Goal: Task Accomplishment & Management: Complete application form

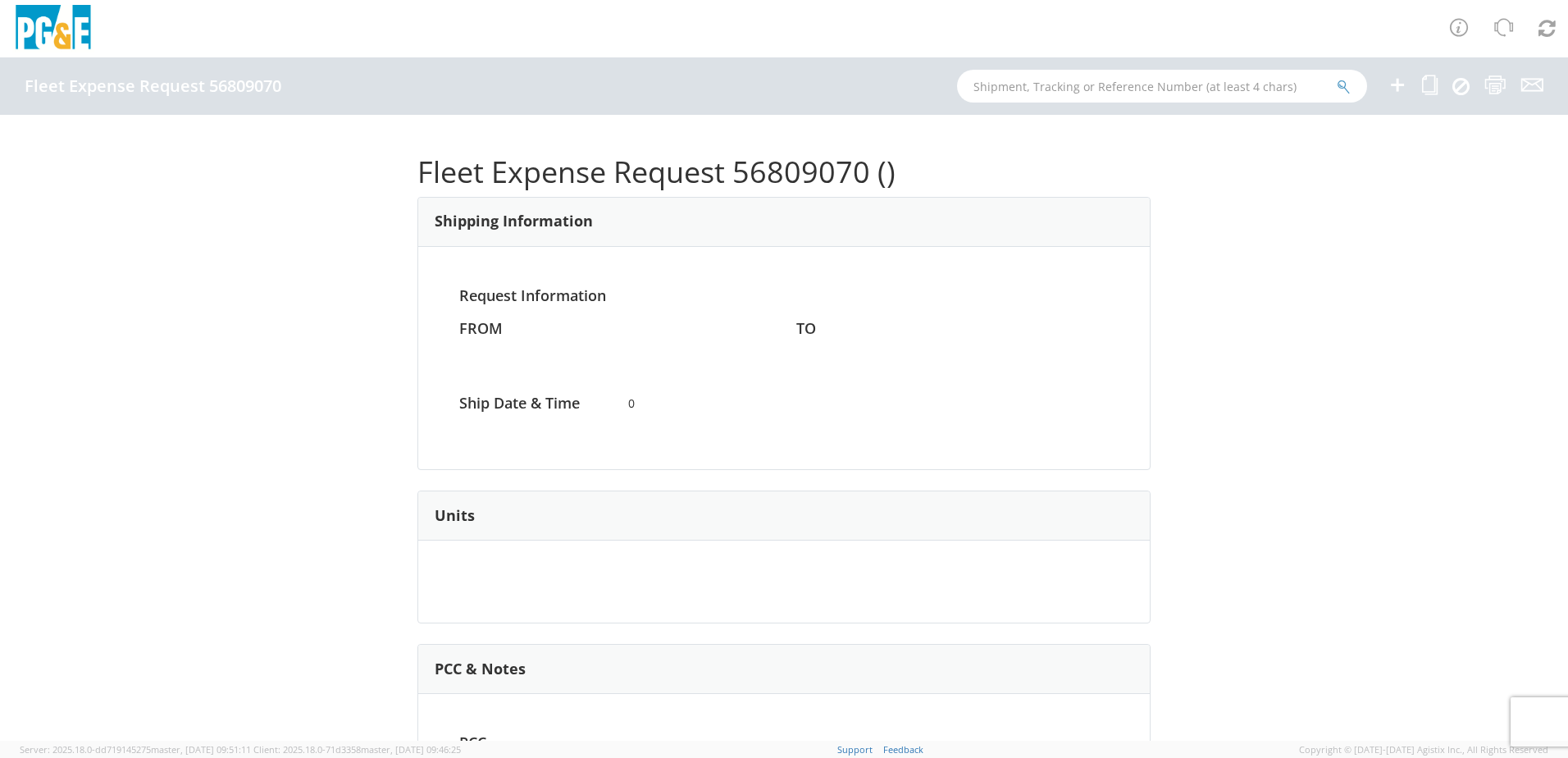
click at [1409, 84] on ul at bounding box center [1455, 86] width 176 height 57
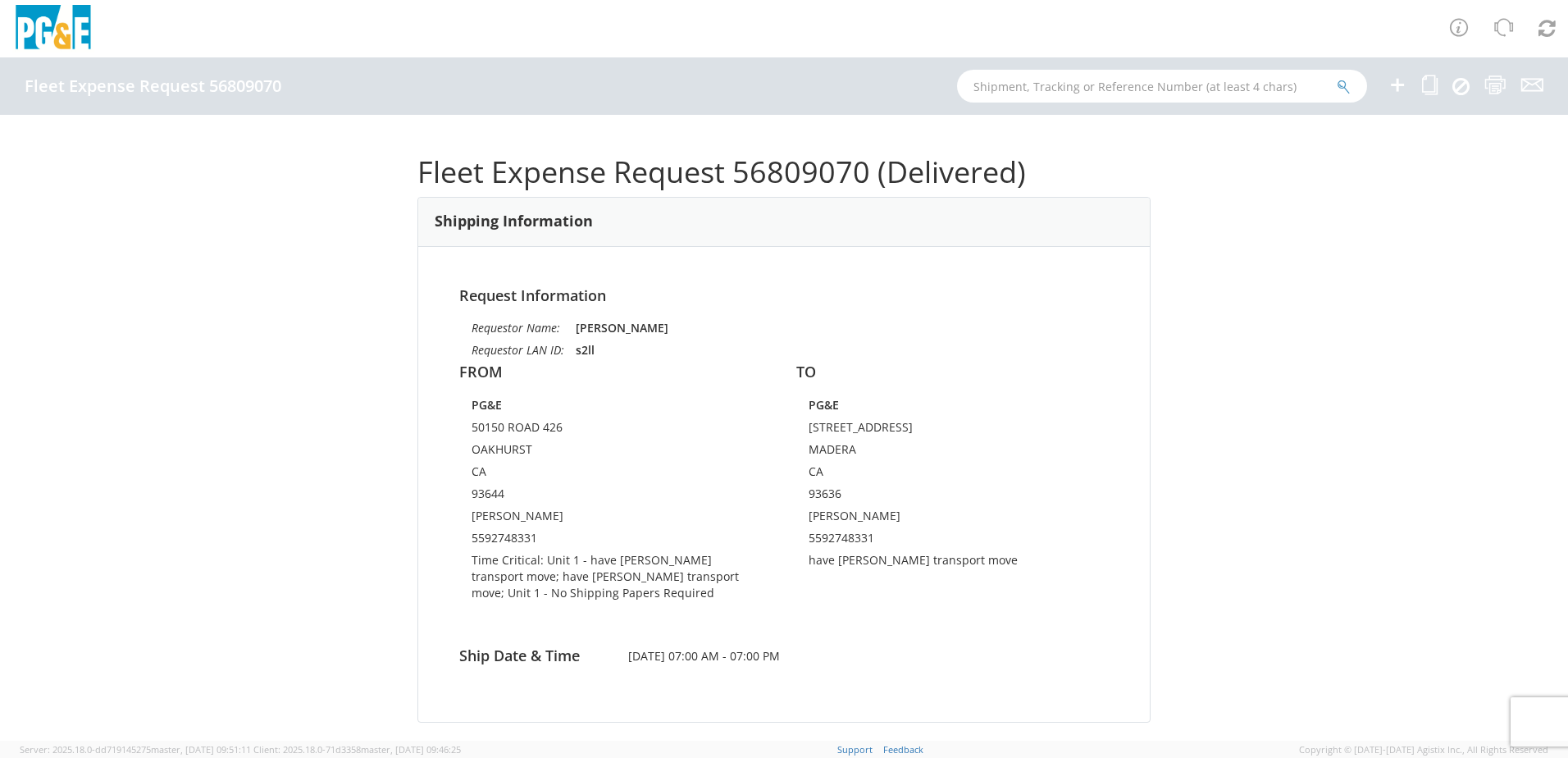
click at [1394, 84] on icon at bounding box center [1397, 85] width 19 height 20
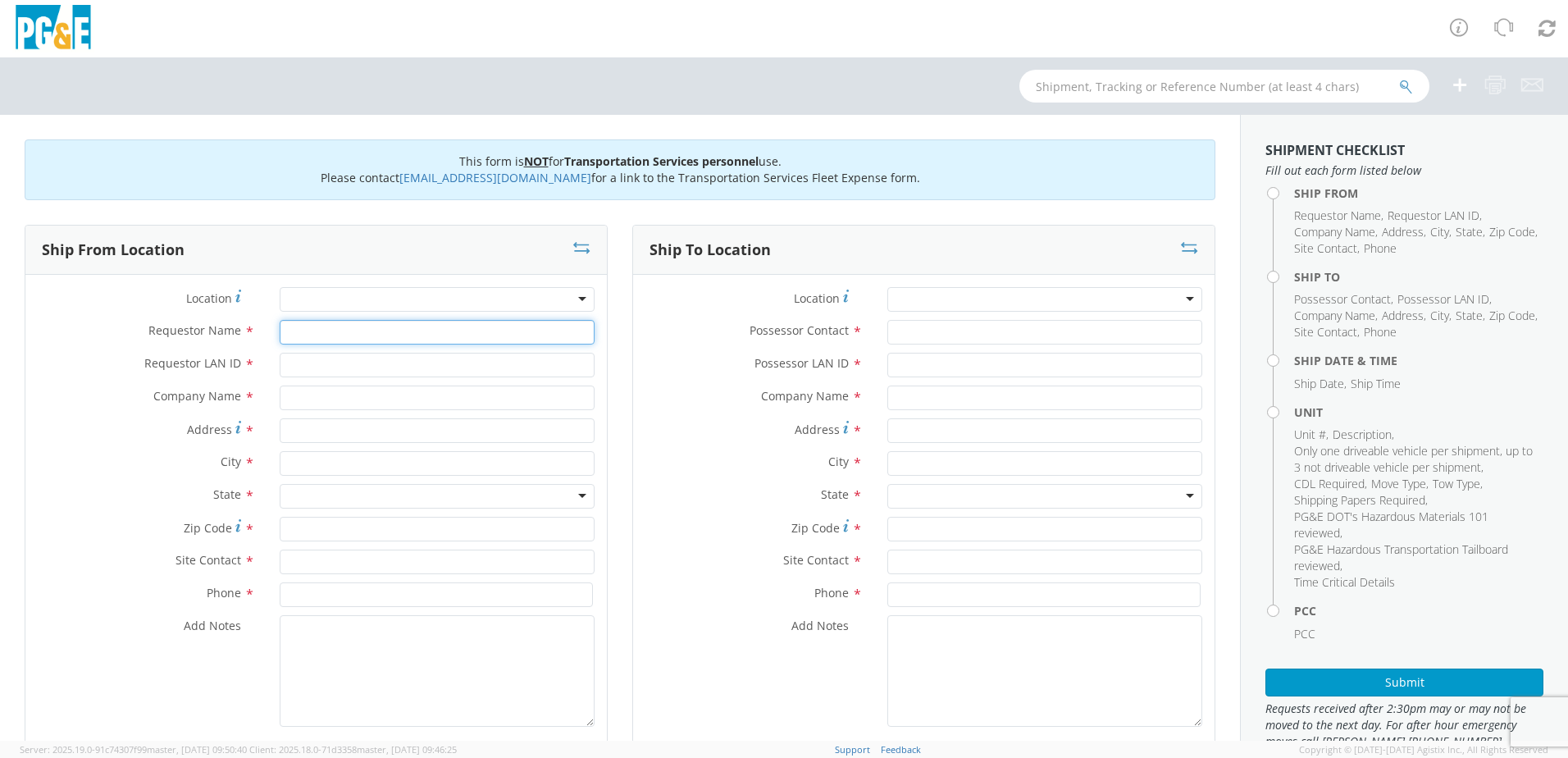
click at [329, 333] on input "Requestor Name *" at bounding box center [437, 332] width 315 height 24
type input "[PERSON_NAME]"
click at [357, 355] on input "Requestor LAN ID *" at bounding box center [437, 365] width 315 height 24
type input "s2ll"
click at [325, 400] on input "text" at bounding box center [437, 397] width 315 height 24
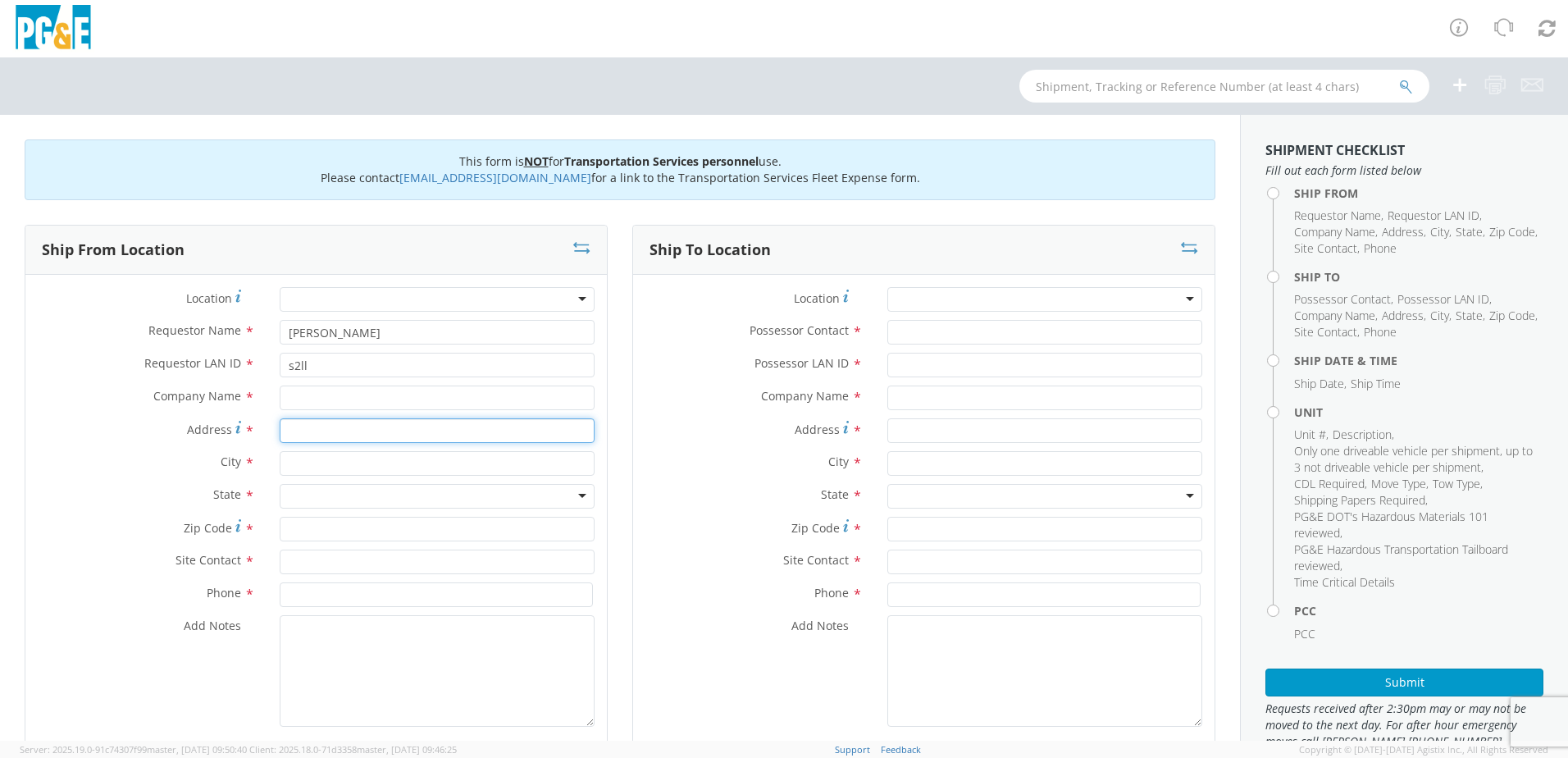
click at [323, 436] on input "Address *" at bounding box center [437, 430] width 315 height 24
type input "[STREET_ADDRESS]"
click at [293, 461] on input "text" at bounding box center [437, 463] width 315 height 24
type input "coarsegold"
click at [365, 489] on div at bounding box center [437, 496] width 315 height 24
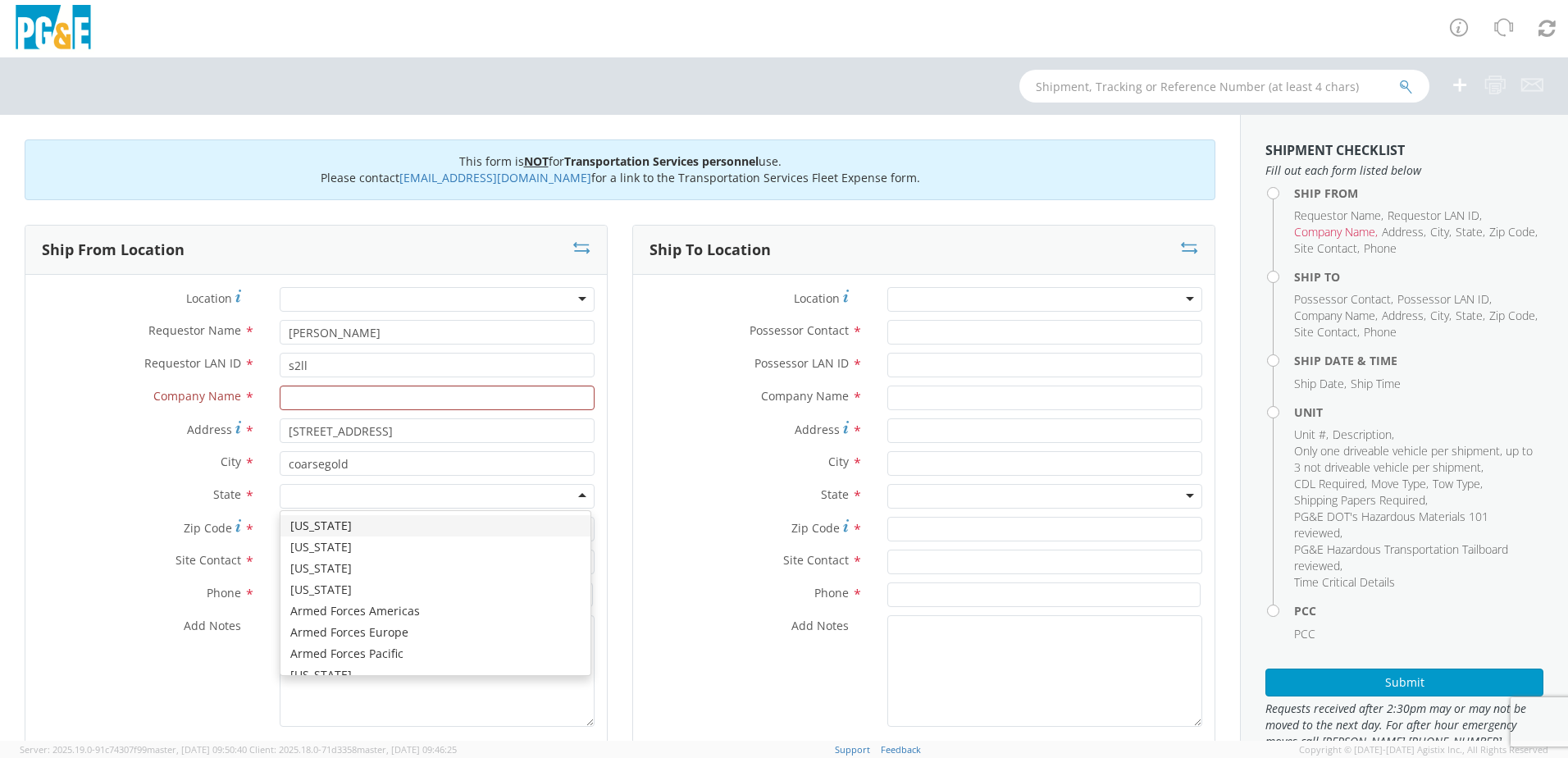
type input "c"
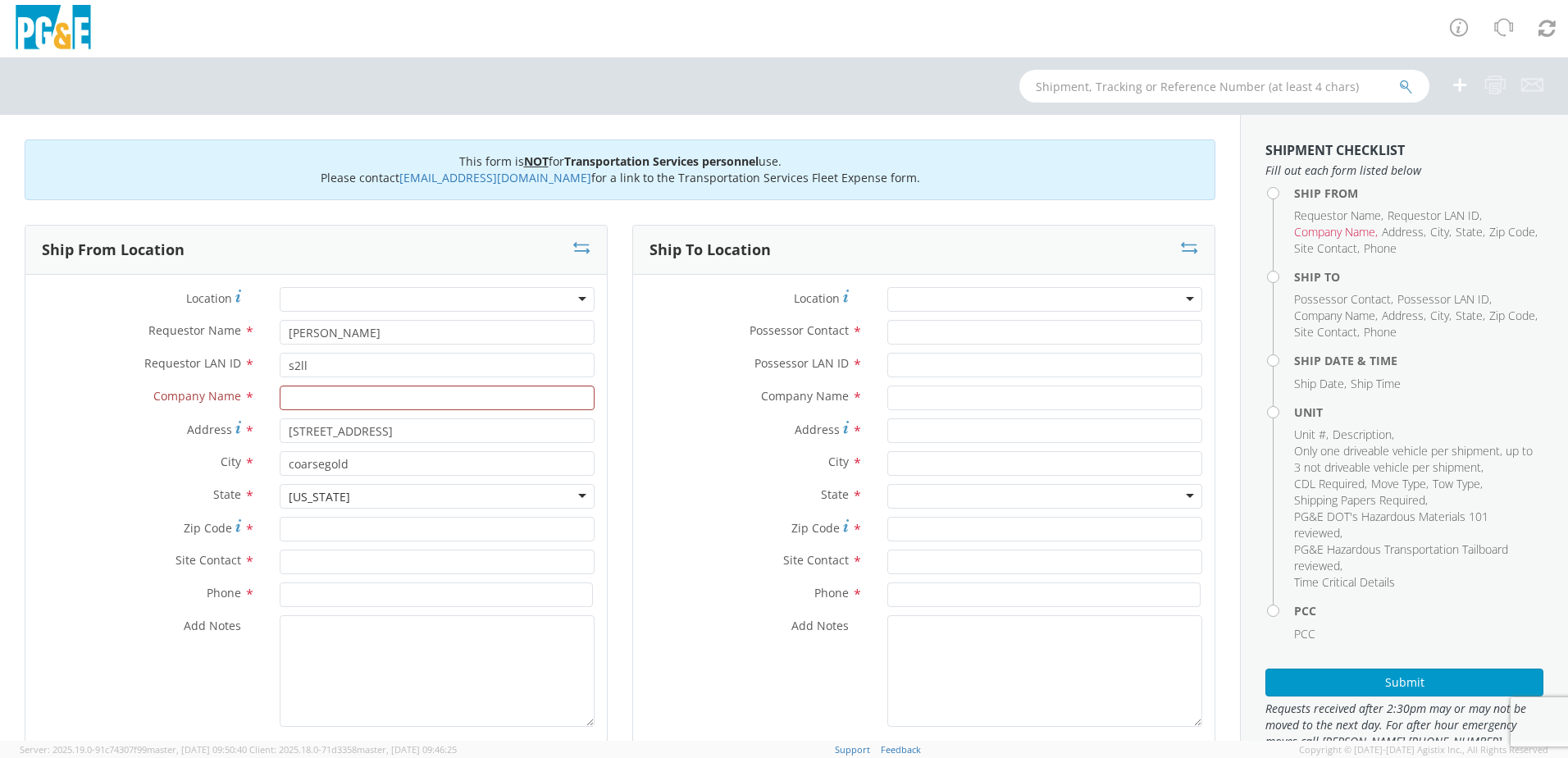
click at [566, 494] on div "[US_STATE]" at bounding box center [437, 496] width 315 height 24
click at [321, 525] on input "Zip Code *" at bounding box center [437, 529] width 315 height 24
type input "93614"
click at [316, 568] on input "text" at bounding box center [437, 561] width 315 height 24
type input "[PERSON_NAME]"
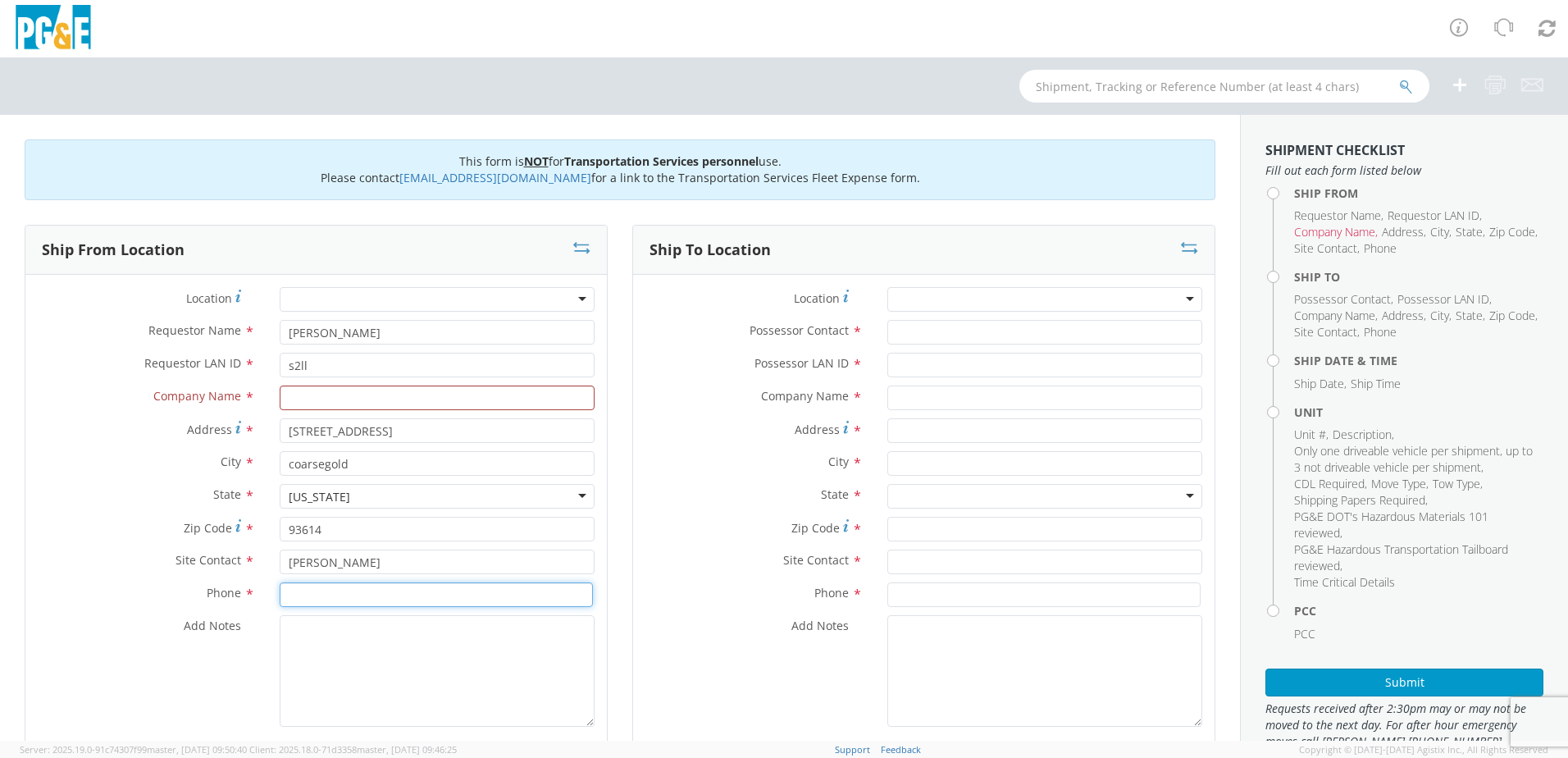
click at [318, 599] on input at bounding box center [436, 594] width 313 height 24
type input "5592748331"
click at [299, 657] on textarea "Add Notes *" at bounding box center [437, 671] width 315 height 112
drag, startPoint x: 453, startPoint y: 629, endPoint x: 258, endPoint y: 619, distance: 195.3
click at [258, 619] on div "Add Notes * have [PERSON_NAME] transport move" at bounding box center [316, 671] width 581 height 112
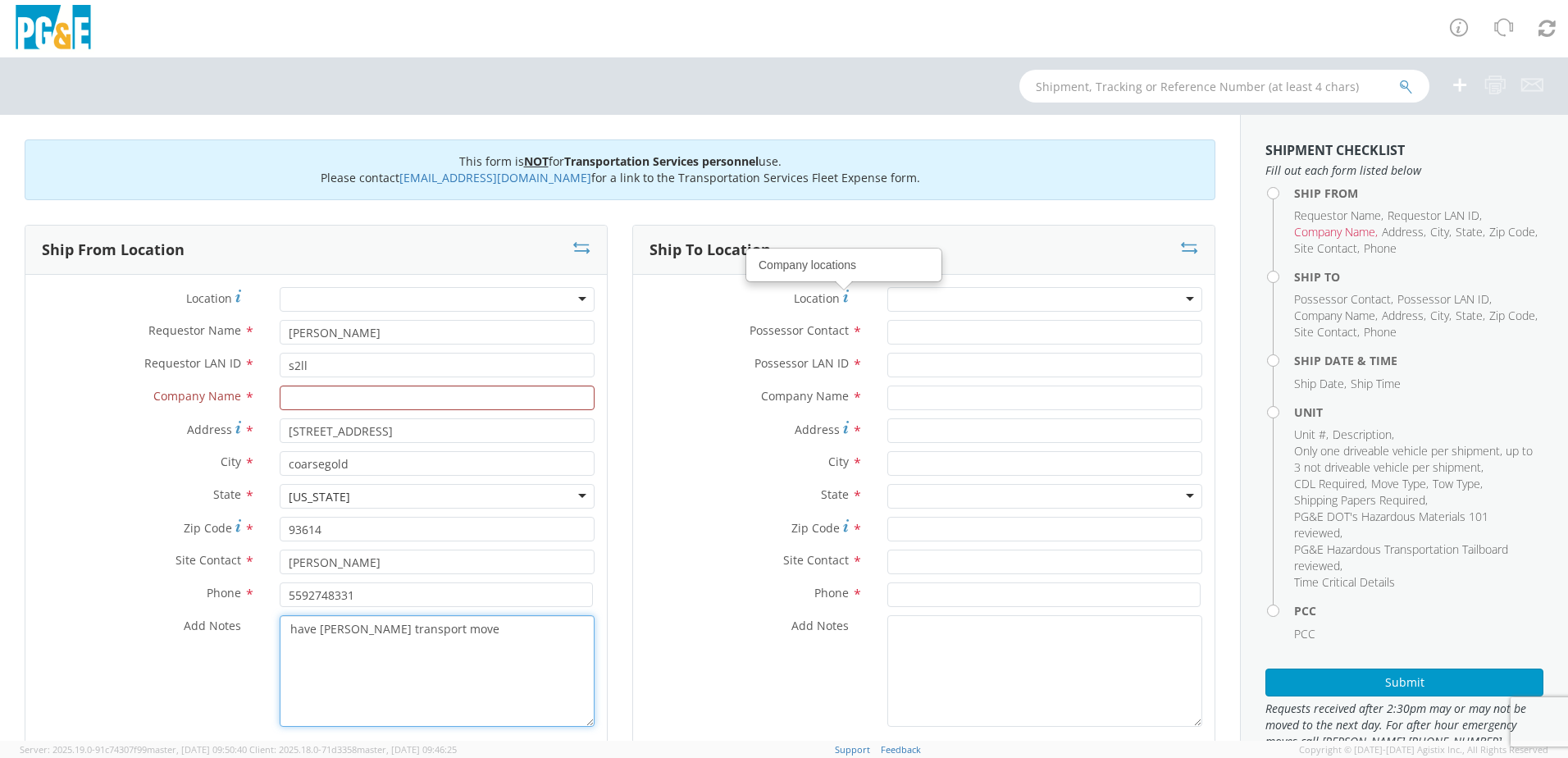
type textarea "have [PERSON_NAME] transport move"
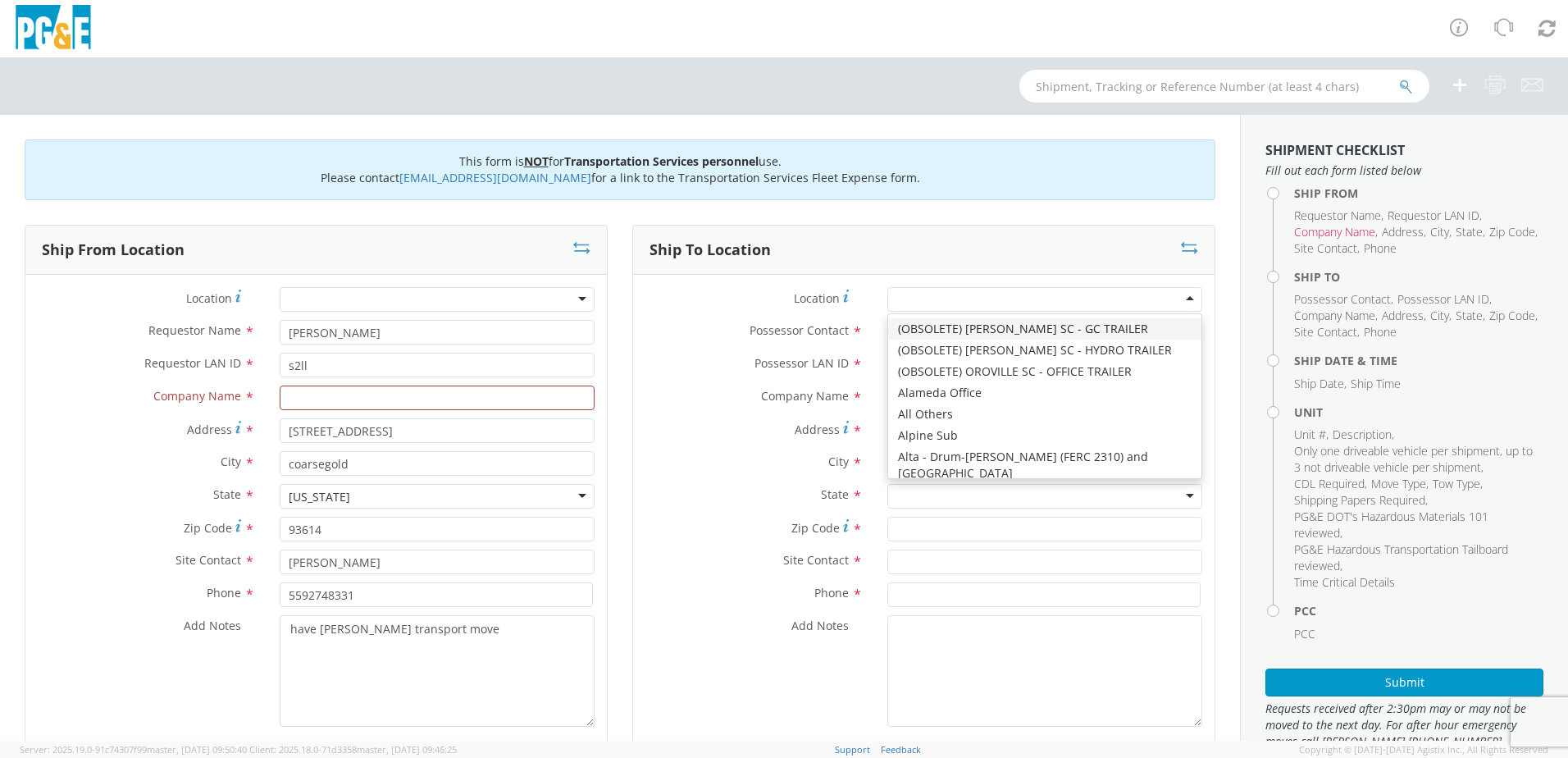
click at [903, 297] on div at bounding box center [1044, 299] width 315 height 24
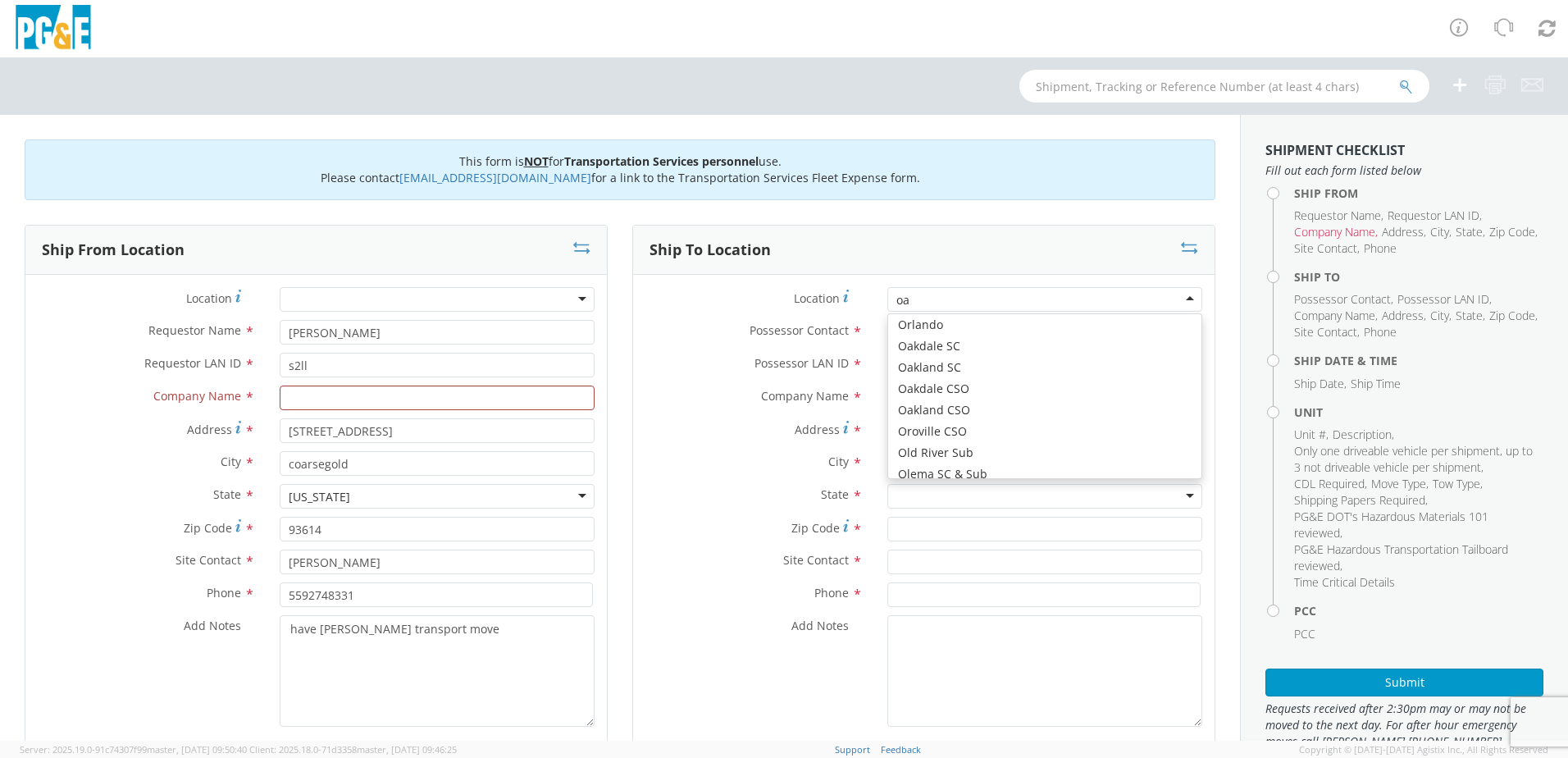
type input "oak"
type input "PG&E"
type input "50150 ROAD 426"
type input "OAKHURST"
type input "93644"
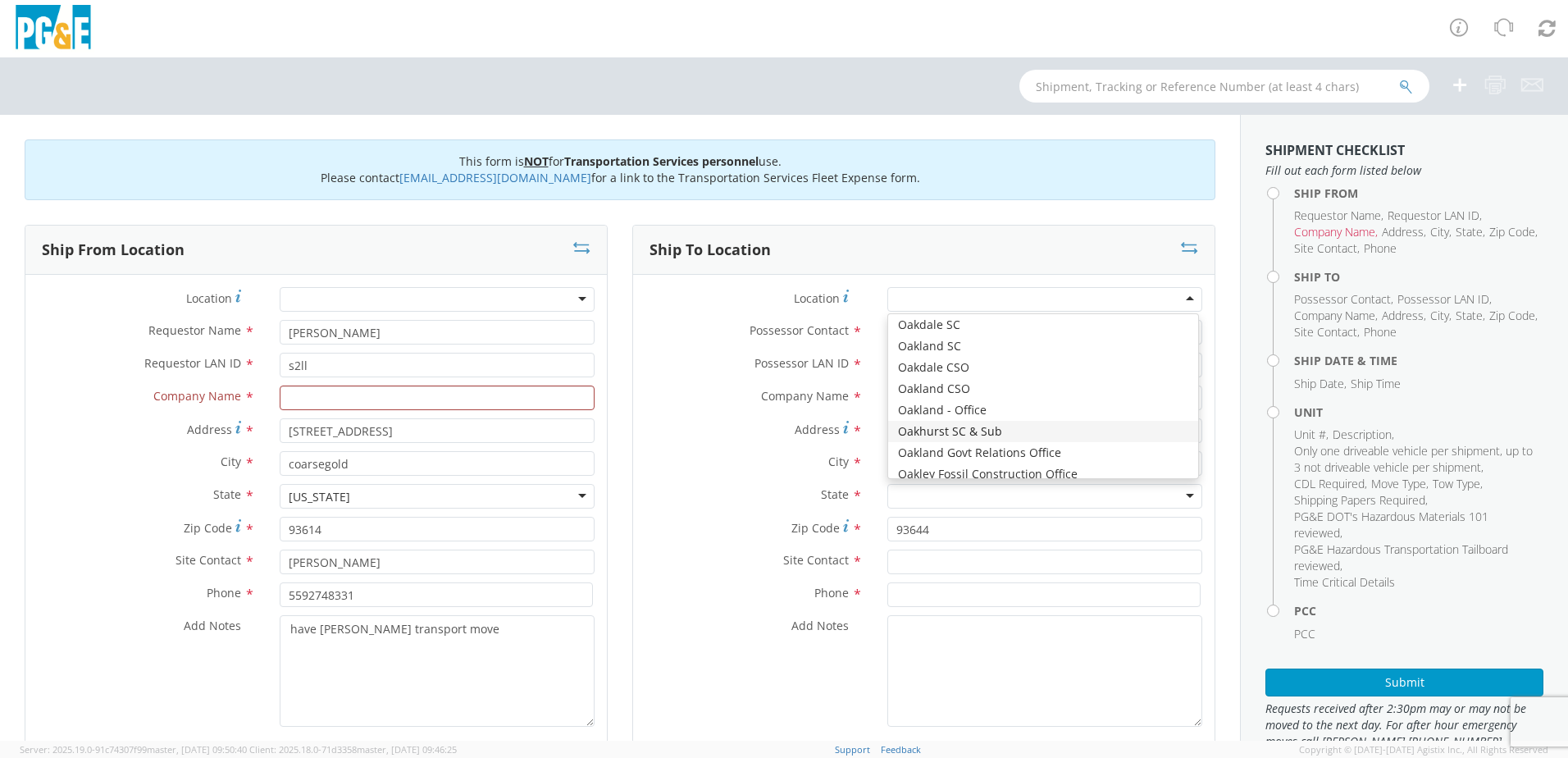
scroll to position [0, 0]
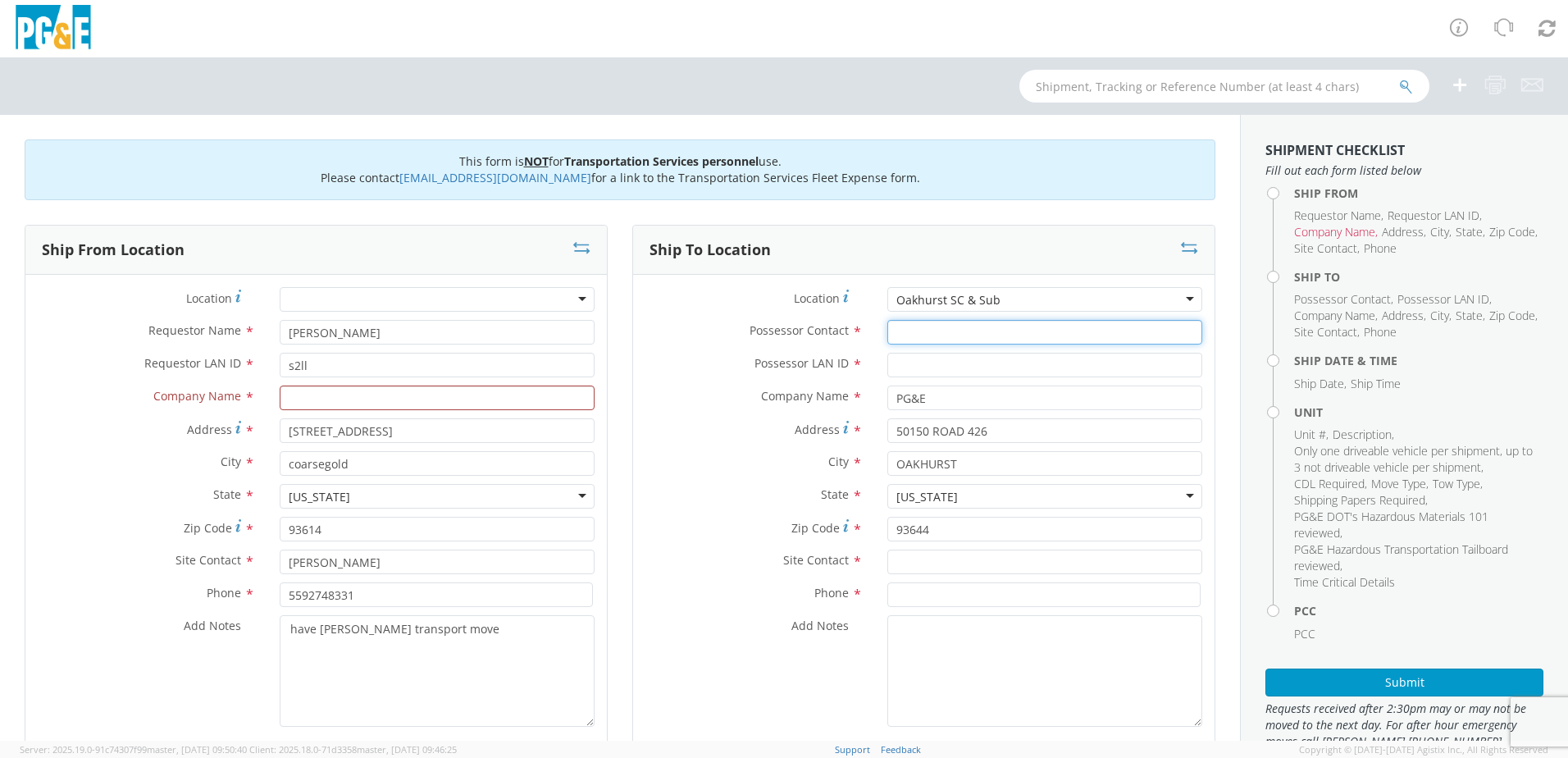
click at [944, 329] on input "Possessor Contact *" at bounding box center [1044, 332] width 315 height 24
type input "[PERSON_NAME]"
click at [930, 371] on input "Possessor LAN ID *" at bounding box center [1044, 365] width 315 height 24
type input "s2ll"
click at [906, 557] on input "text" at bounding box center [1044, 561] width 315 height 24
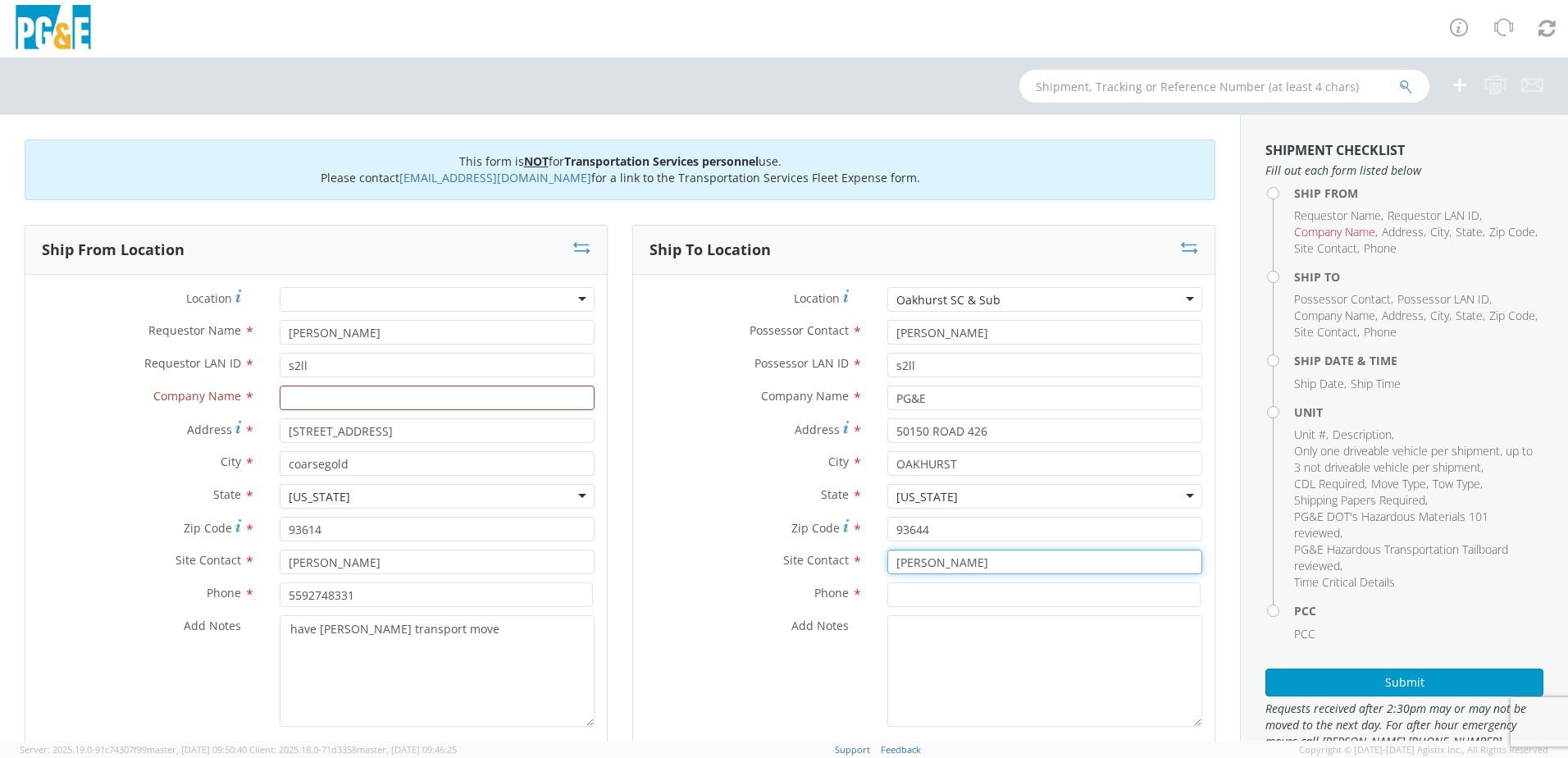
type input "[PERSON_NAME]"
click at [900, 597] on input at bounding box center [1044, 594] width 313 height 24
type input "5592748331"
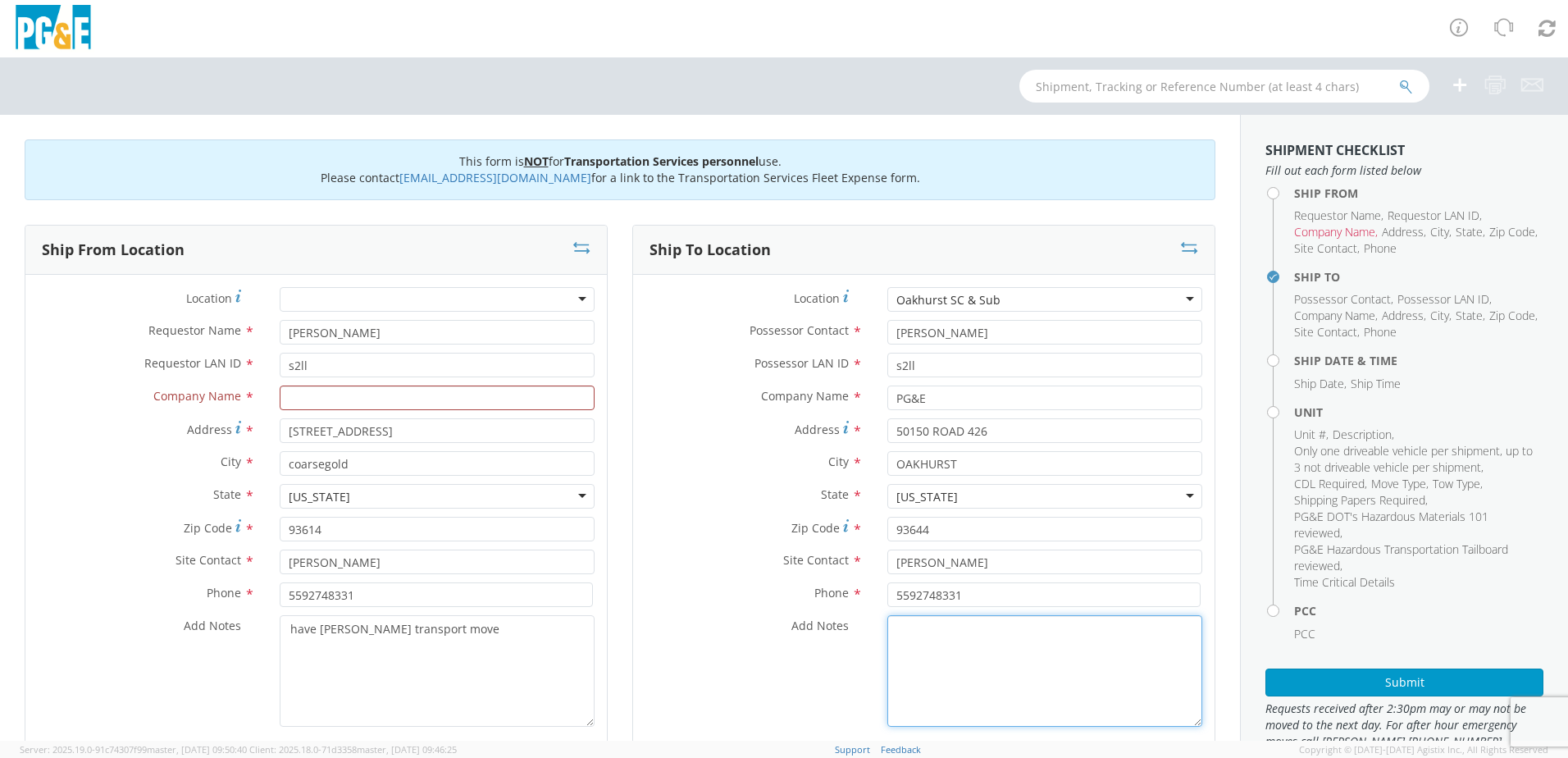
click at [894, 638] on textarea "Add Notes *" at bounding box center [1044, 671] width 315 height 112
paste textarea "have [PERSON_NAME] transport move"
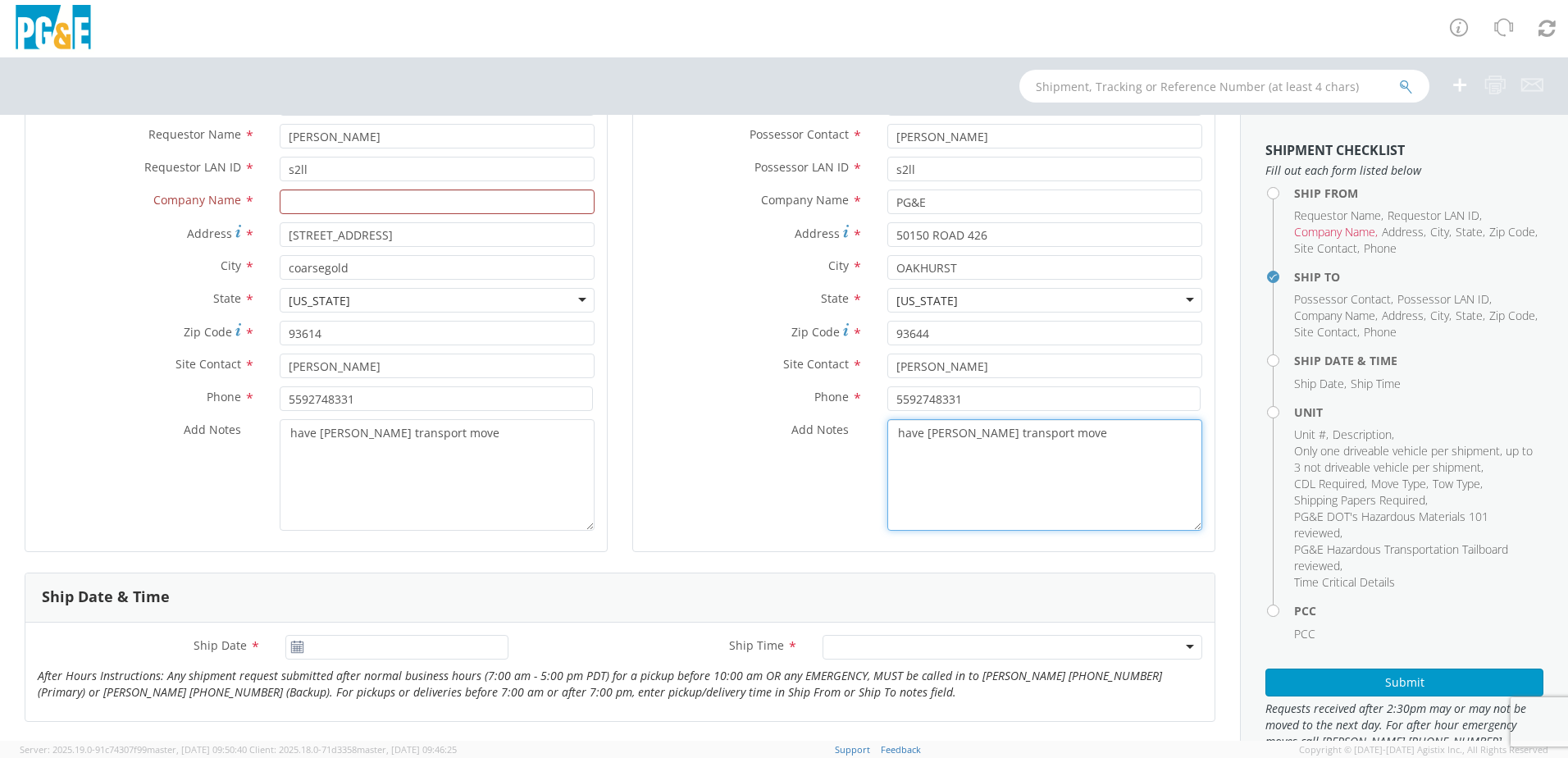
scroll to position [410, 0]
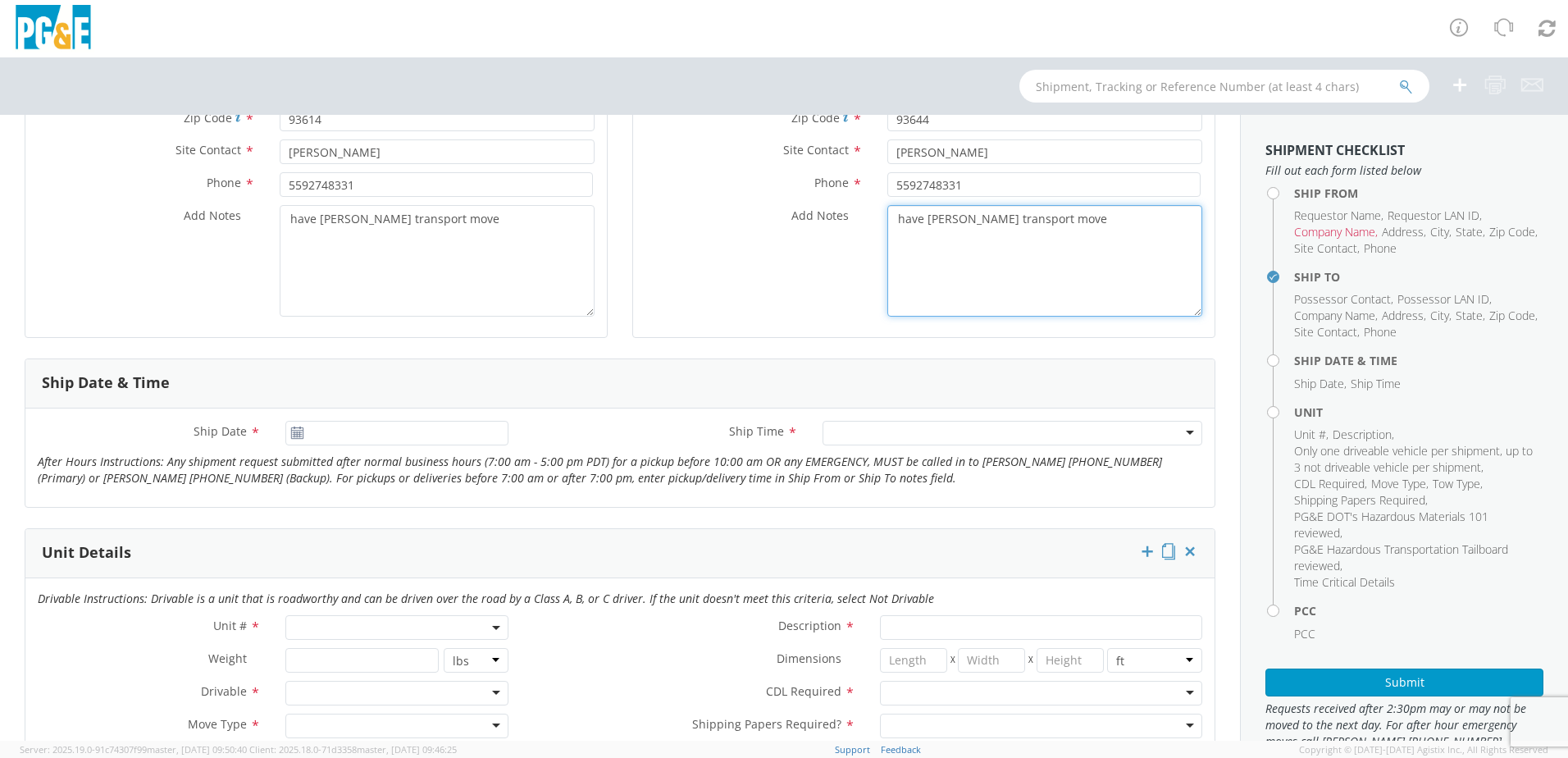
type textarea "have [PERSON_NAME] transport move"
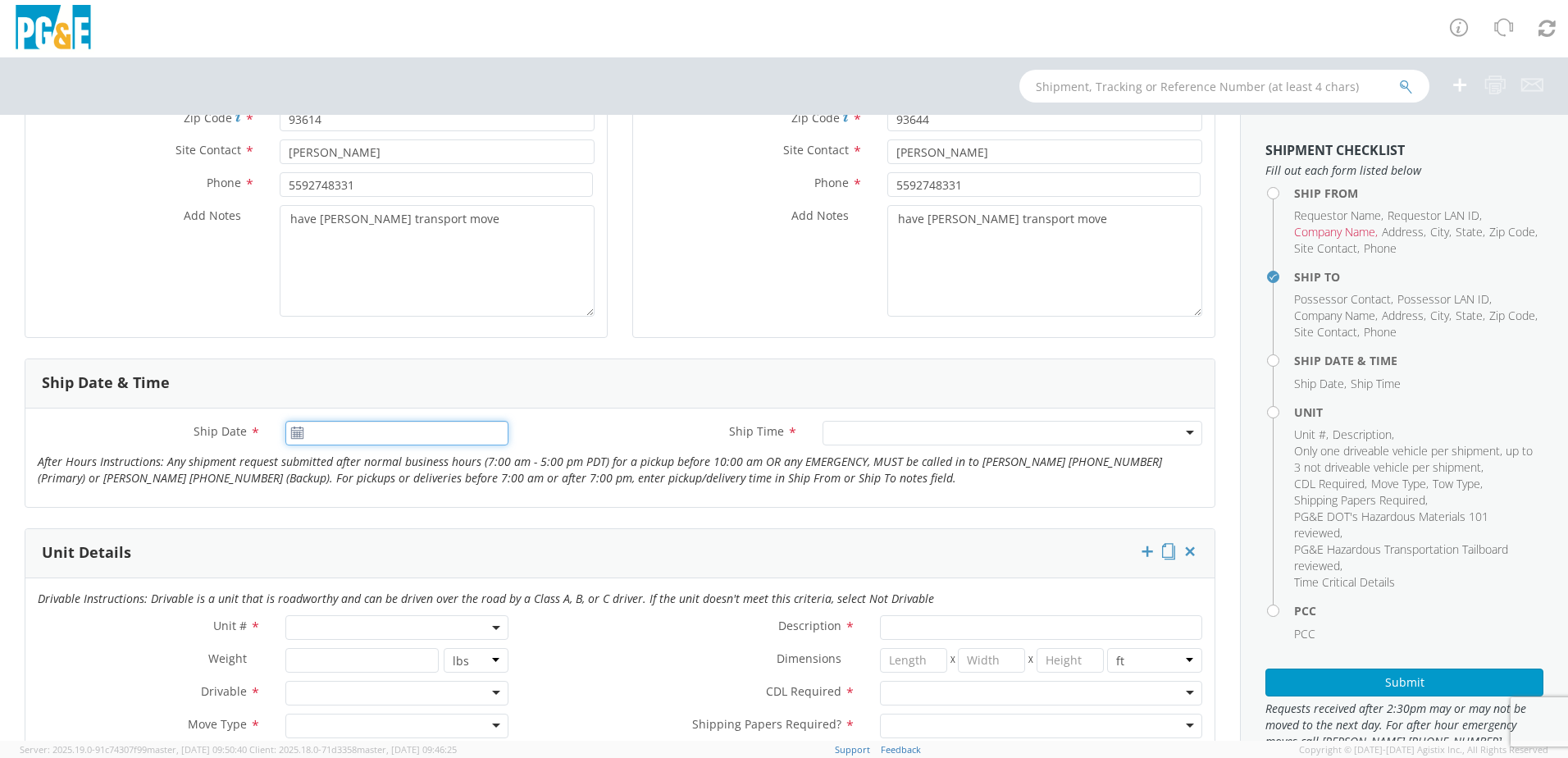
type input "09/16/2025"
click at [376, 429] on input "09/16/2025" at bounding box center [397, 433] width 223 height 24
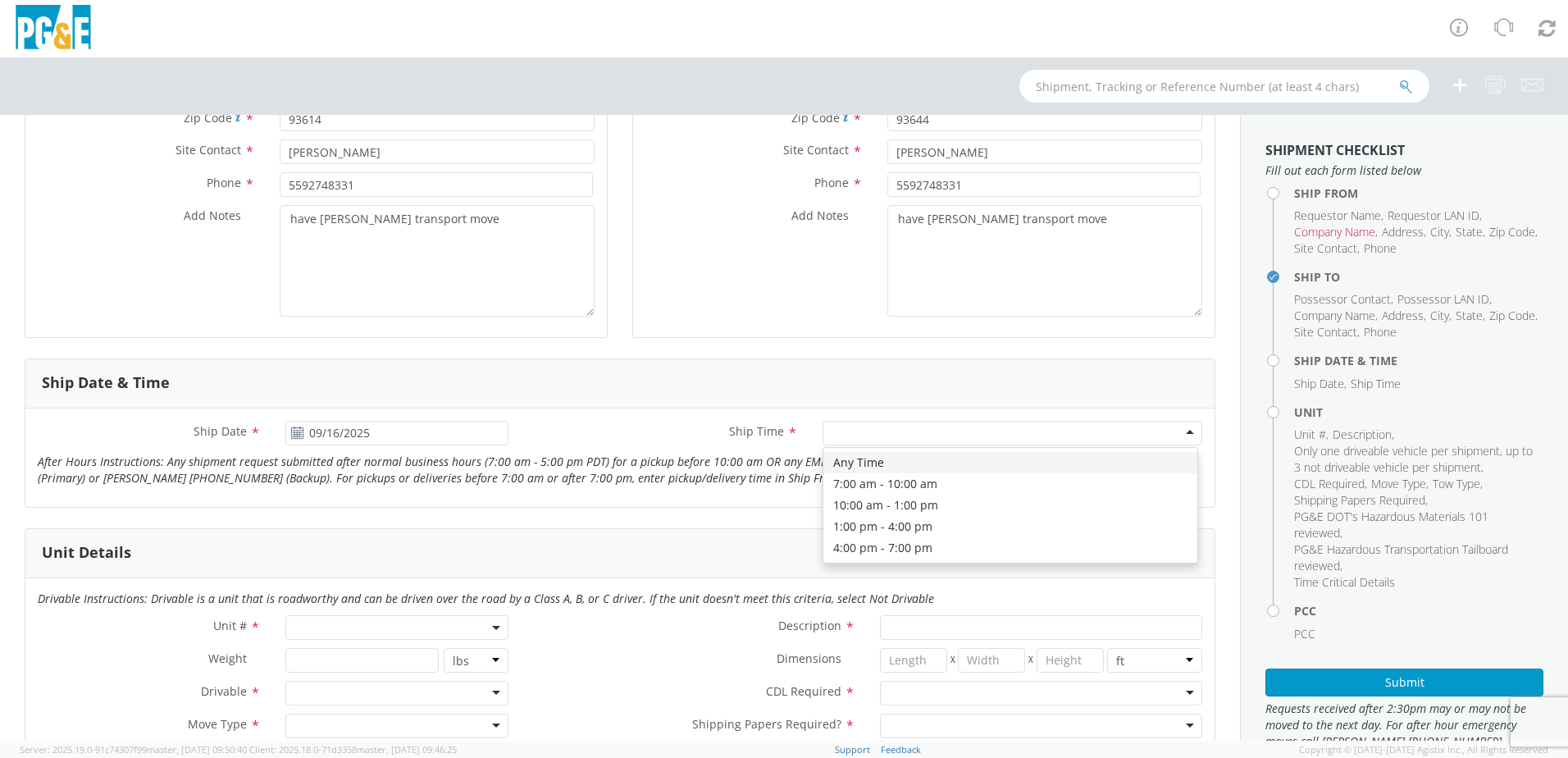
click at [981, 419] on div "Ship Date * [DATE] Ship Time * Any Time 7:00 am - 10:00 am 10:00 am - 1:00 pm 1…" at bounding box center [619, 457] width 1189 height 98
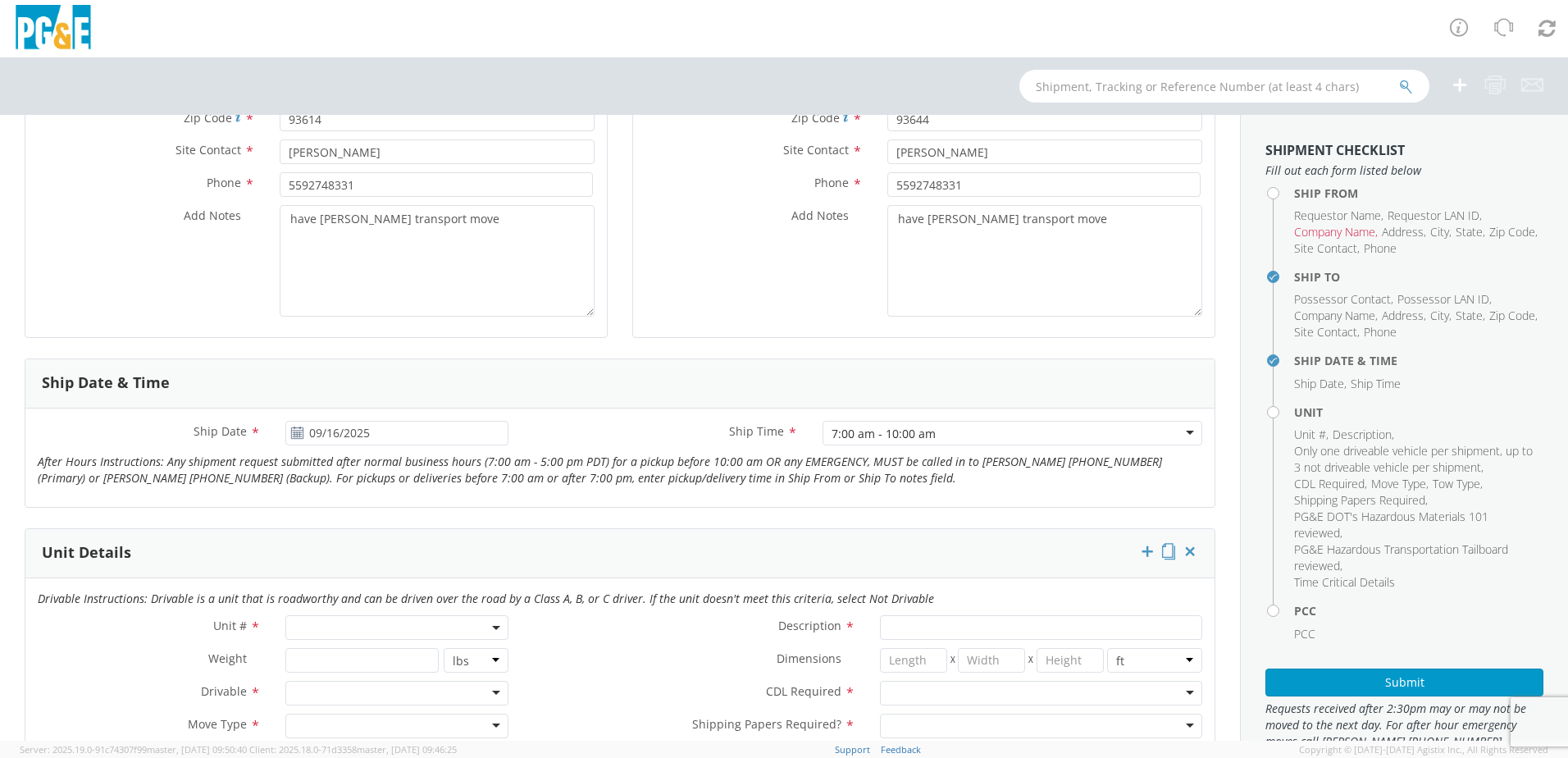
click at [337, 636] on span at bounding box center [397, 627] width 223 height 24
click at [360, 661] on input "search" at bounding box center [395, 654] width 213 height 24
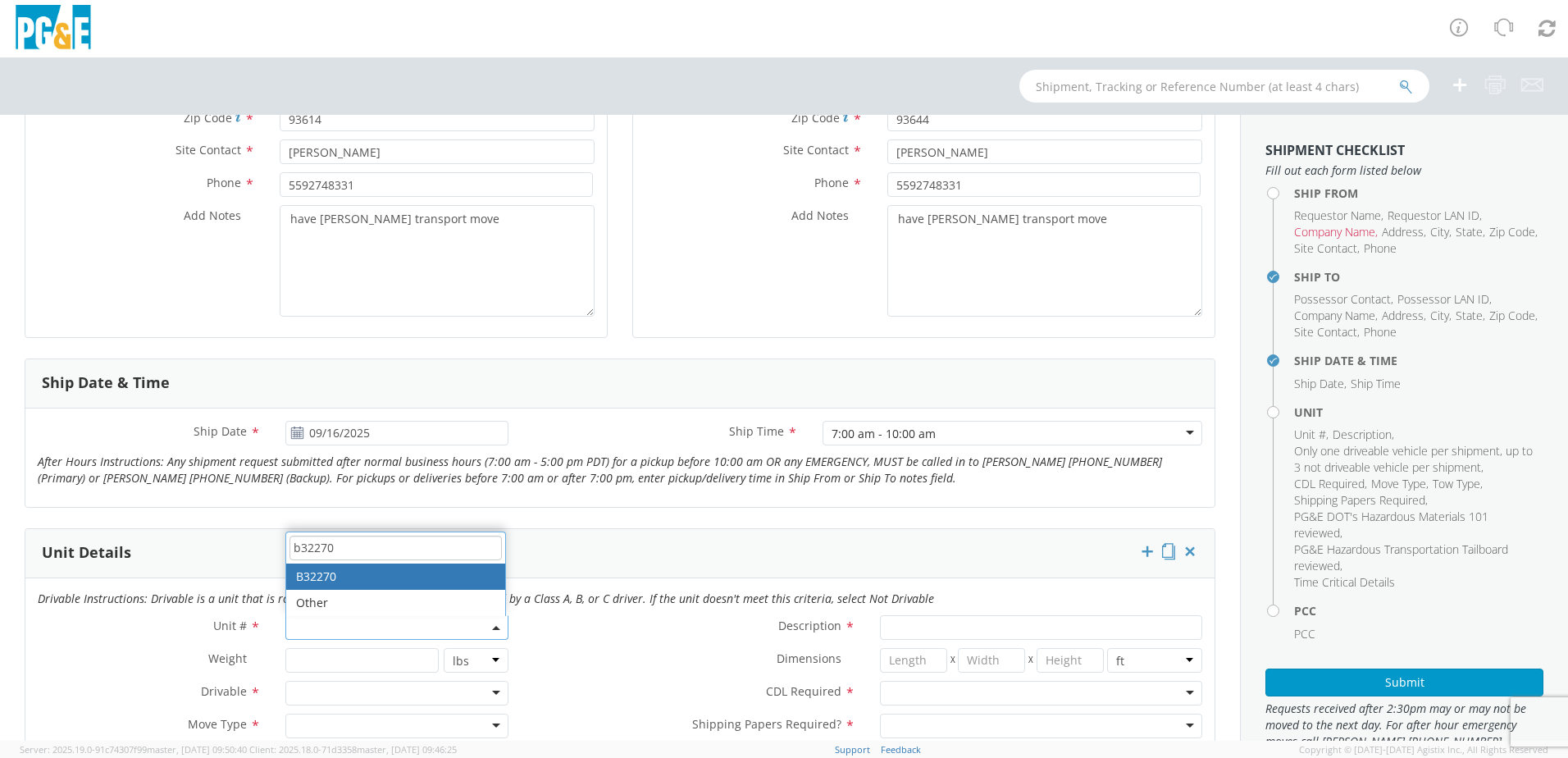
type input "b32270"
type input "PICKUP; COMPACT 4X4"
type input "5600"
select select "B32270"
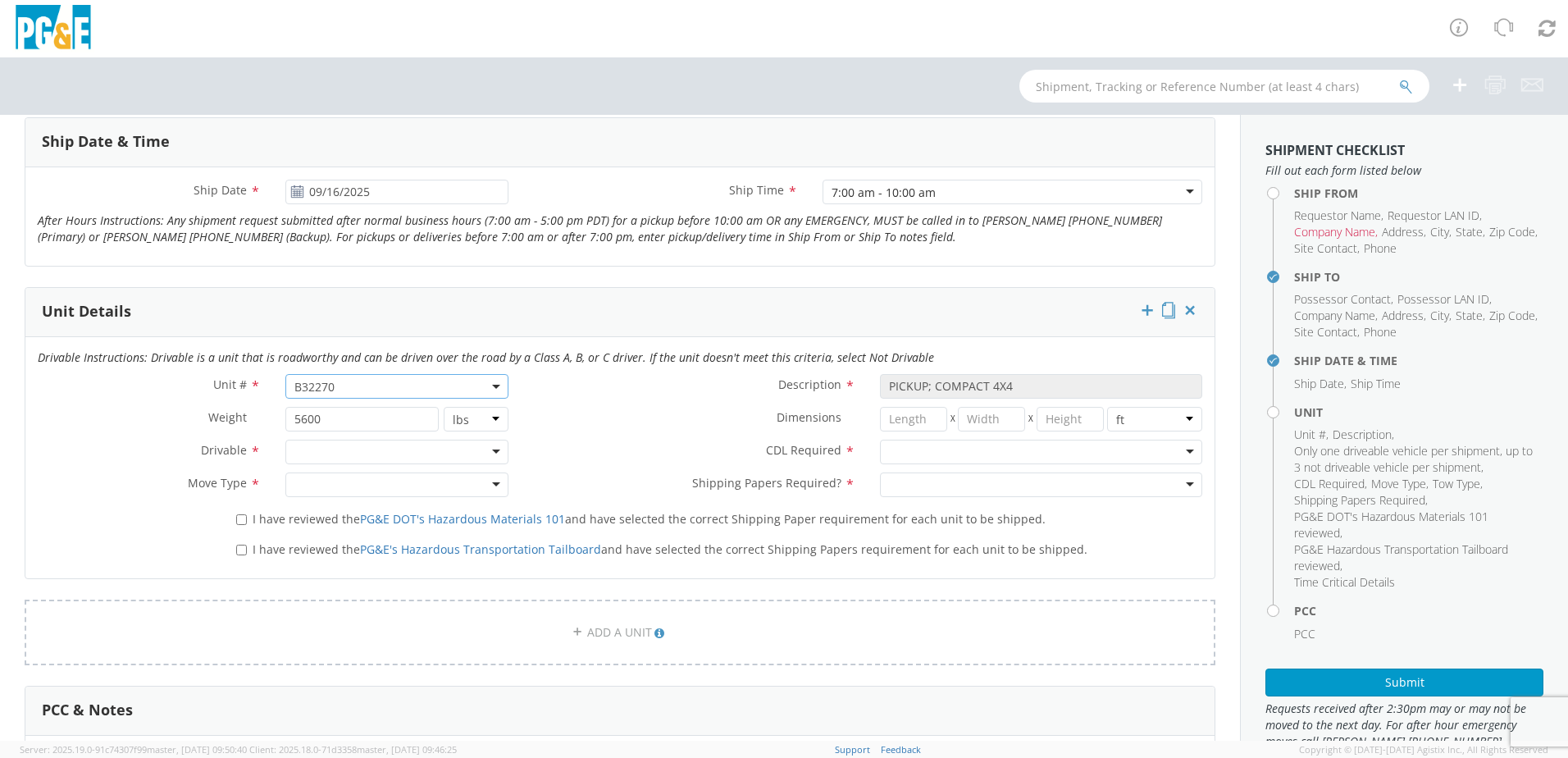
scroll to position [656, 0]
click at [360, 442] on div at bounding box center [397, 446] width 223 height 24
click at [323, 476] on div at bounding box center [397, 479] width 223 height 24
click at [237, 524] on div "I have reviewed the PG&E DOT's Hazardous Materials 101 and have selected the co…" at bounding box center [718, 515] width 991 height 30
drag, startPoint x: 241, startPoint y: 513, endPoint x: 239, endPoint y: 526, distance: 13.2
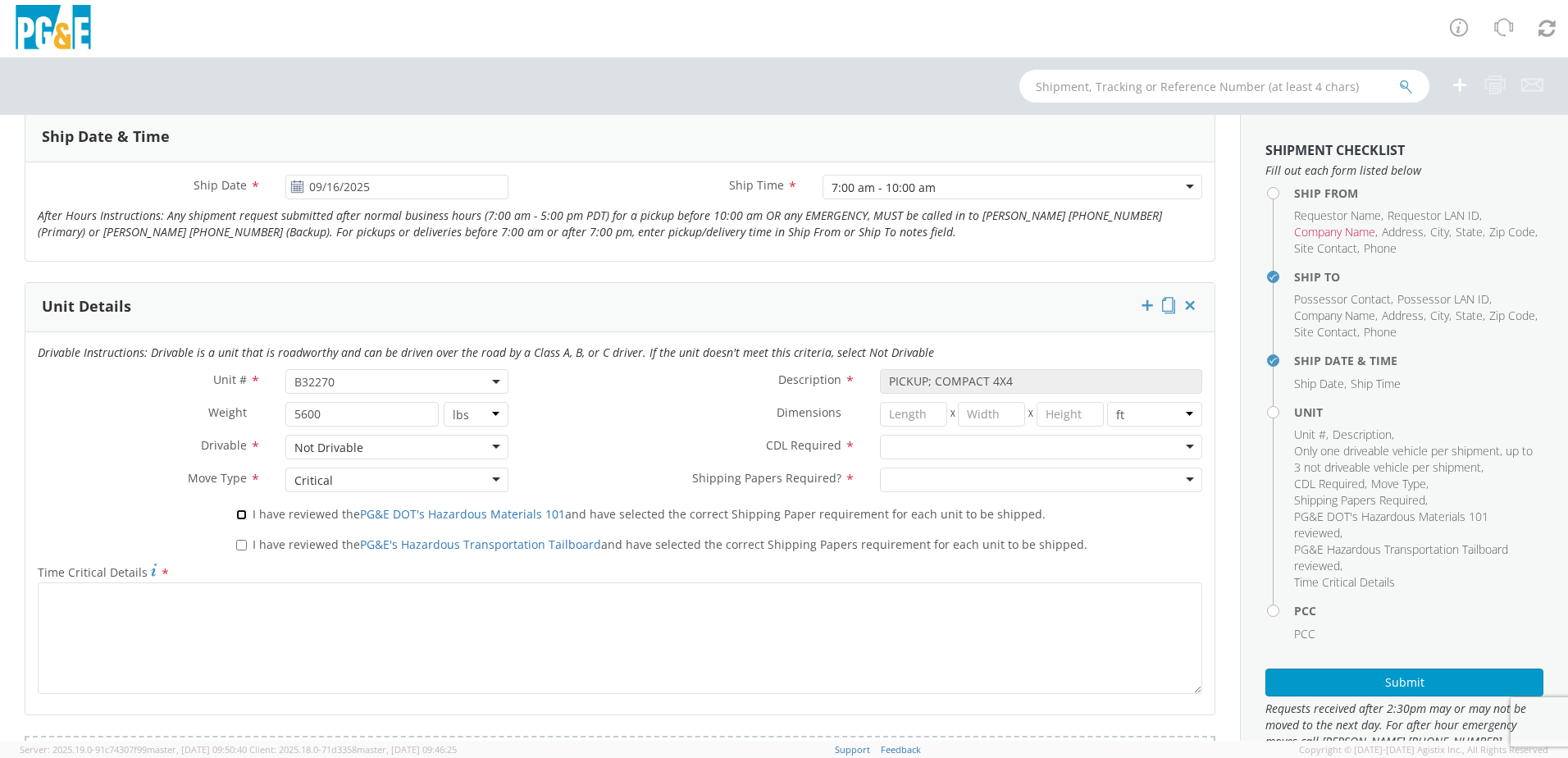
click at [241, 515] on input "I have reviewed the PG&E DOT's Hazardous Materials 101 and have selected the co…" at bounding box center [241, 514] width 11 height 11
checkbox input "true"
click at [242, 541] on input "I have reviewed the PG&E's Hazardous Transportation Tailboard and have selected…" at bounding box center [241, 545] width 11 height 11
checkbox input "true"
click at [905, 452] on div at bounding box center [1040, 446] width 322 height 24
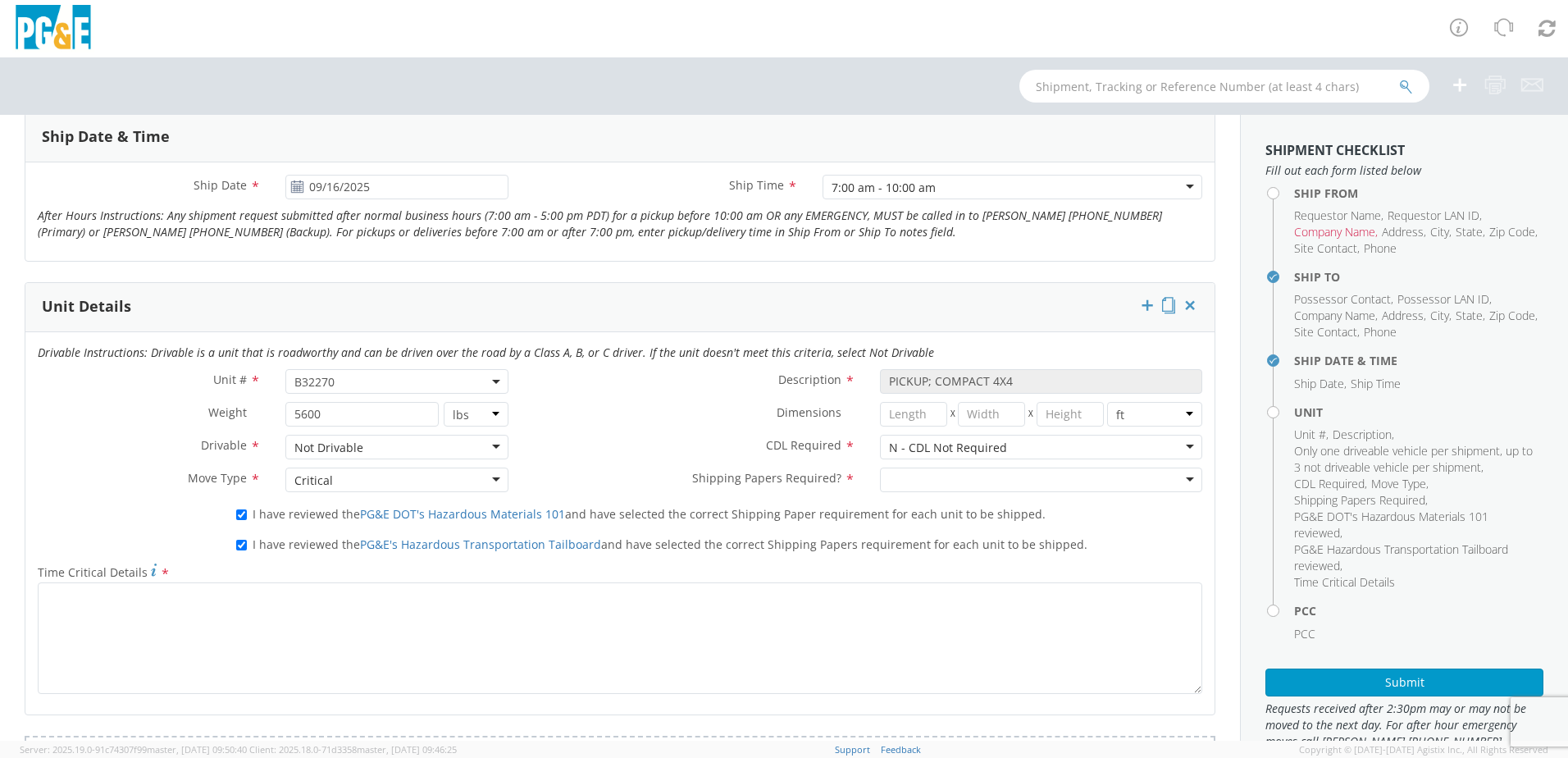
click at [918, 475] on div at bounding box center [1040, 479] width 322 height 24
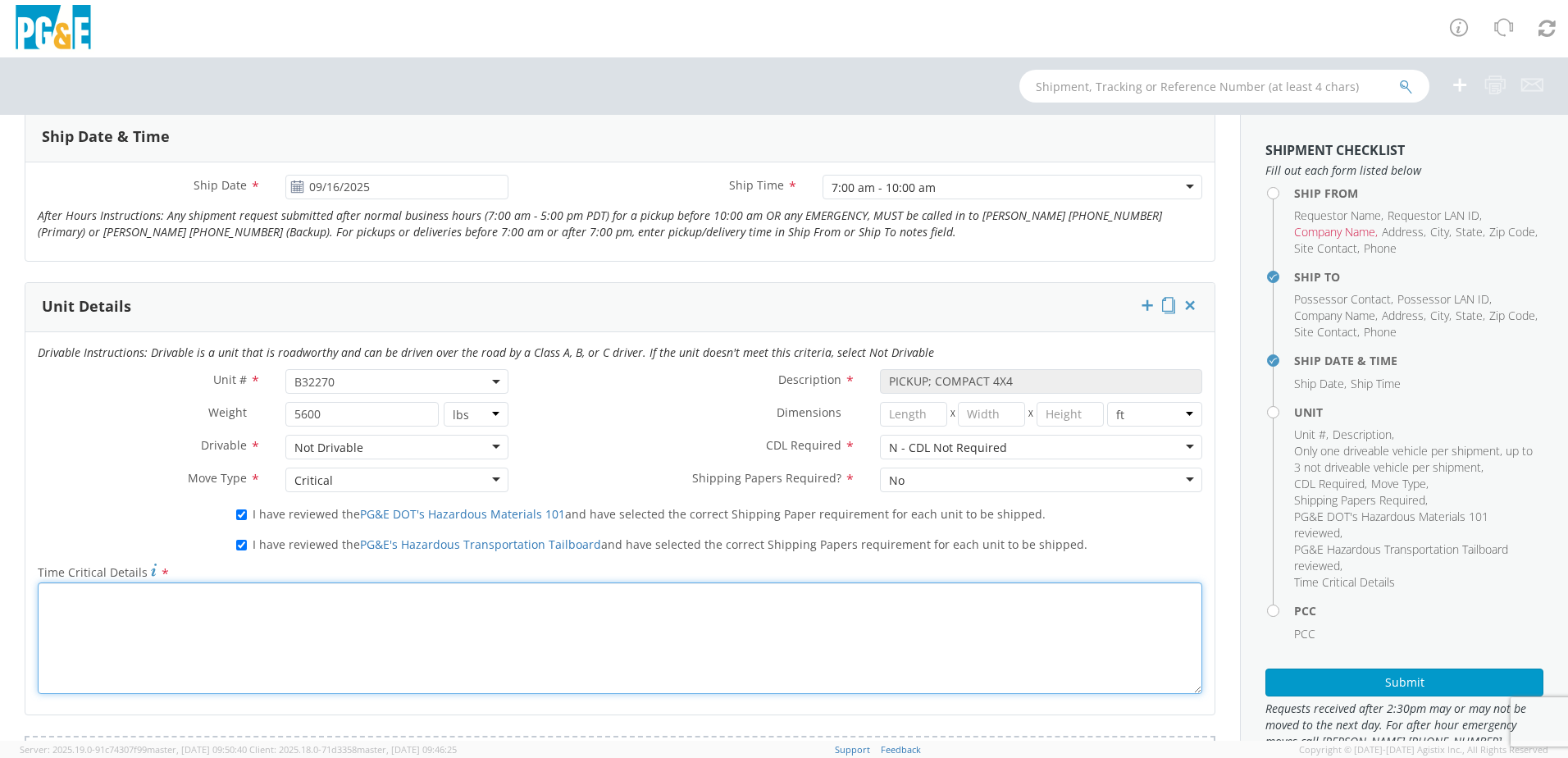
click at [411, 622] on textarea "Time Critical Details *" at bounding box center [620, 638] width 1165 height 112
paste textarea "have [PERSON_NAME] transport move"
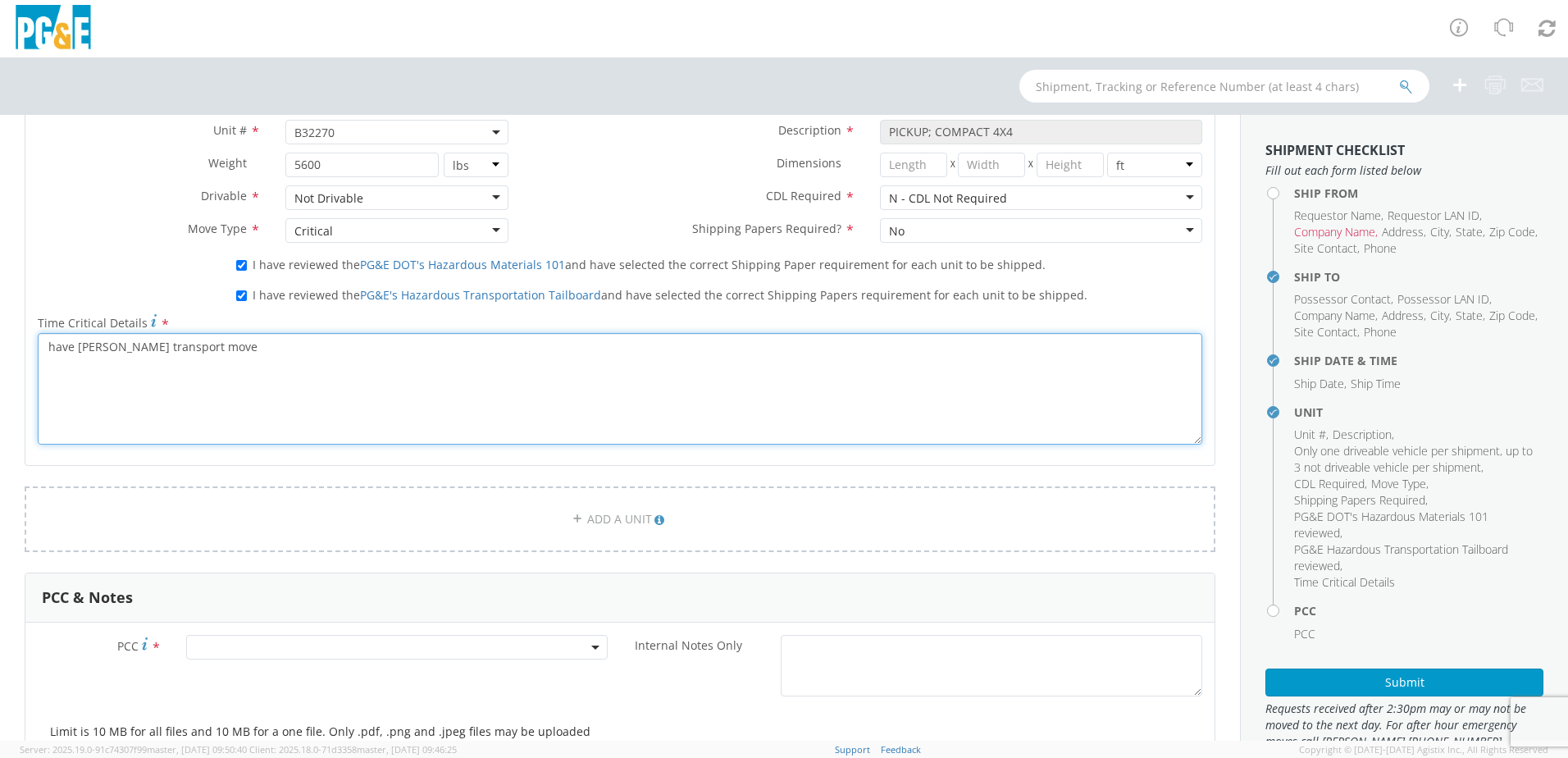
scroll to position [984, 0]
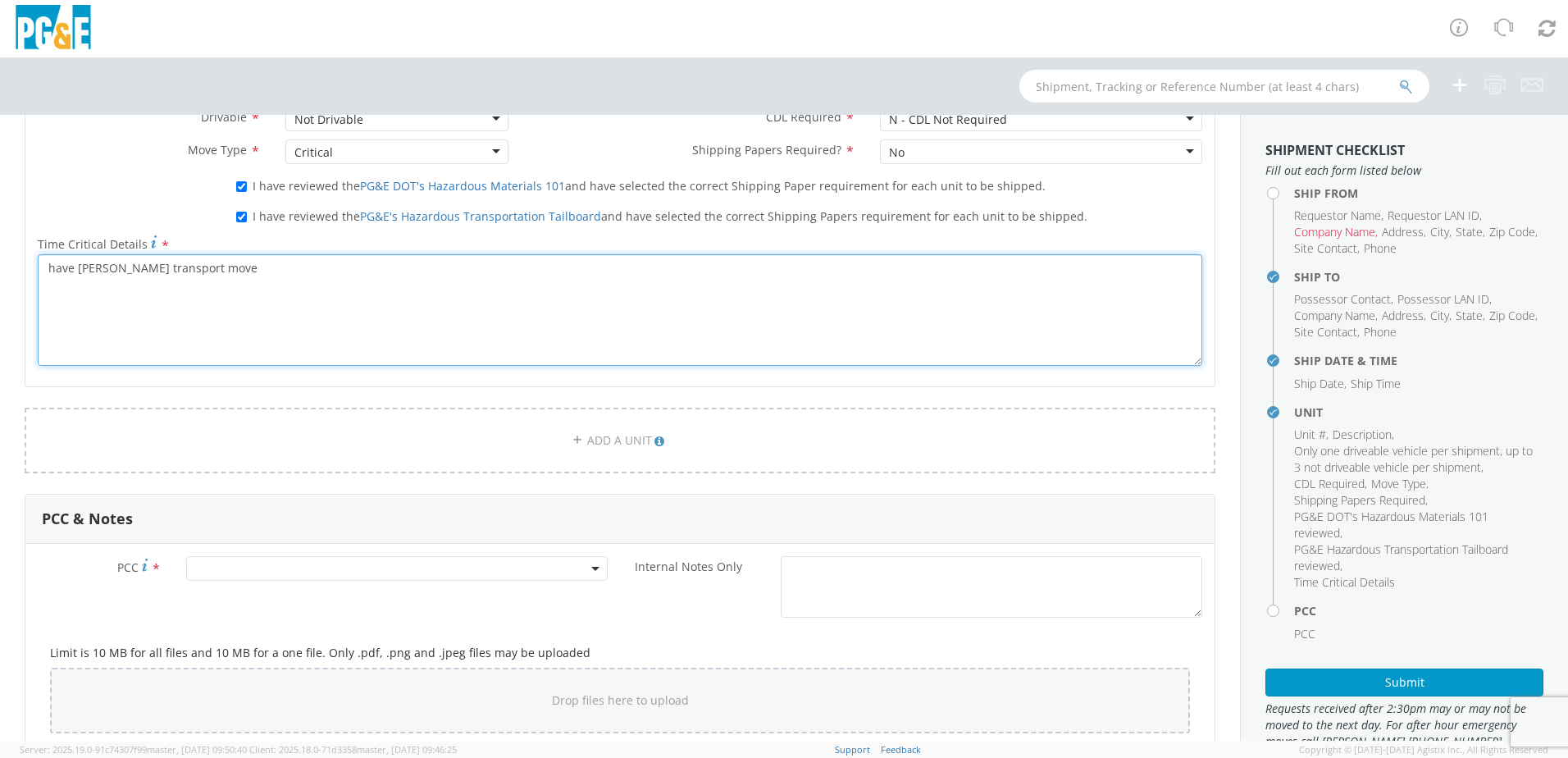
type textarea "have [PERSON_NAME] transport move"
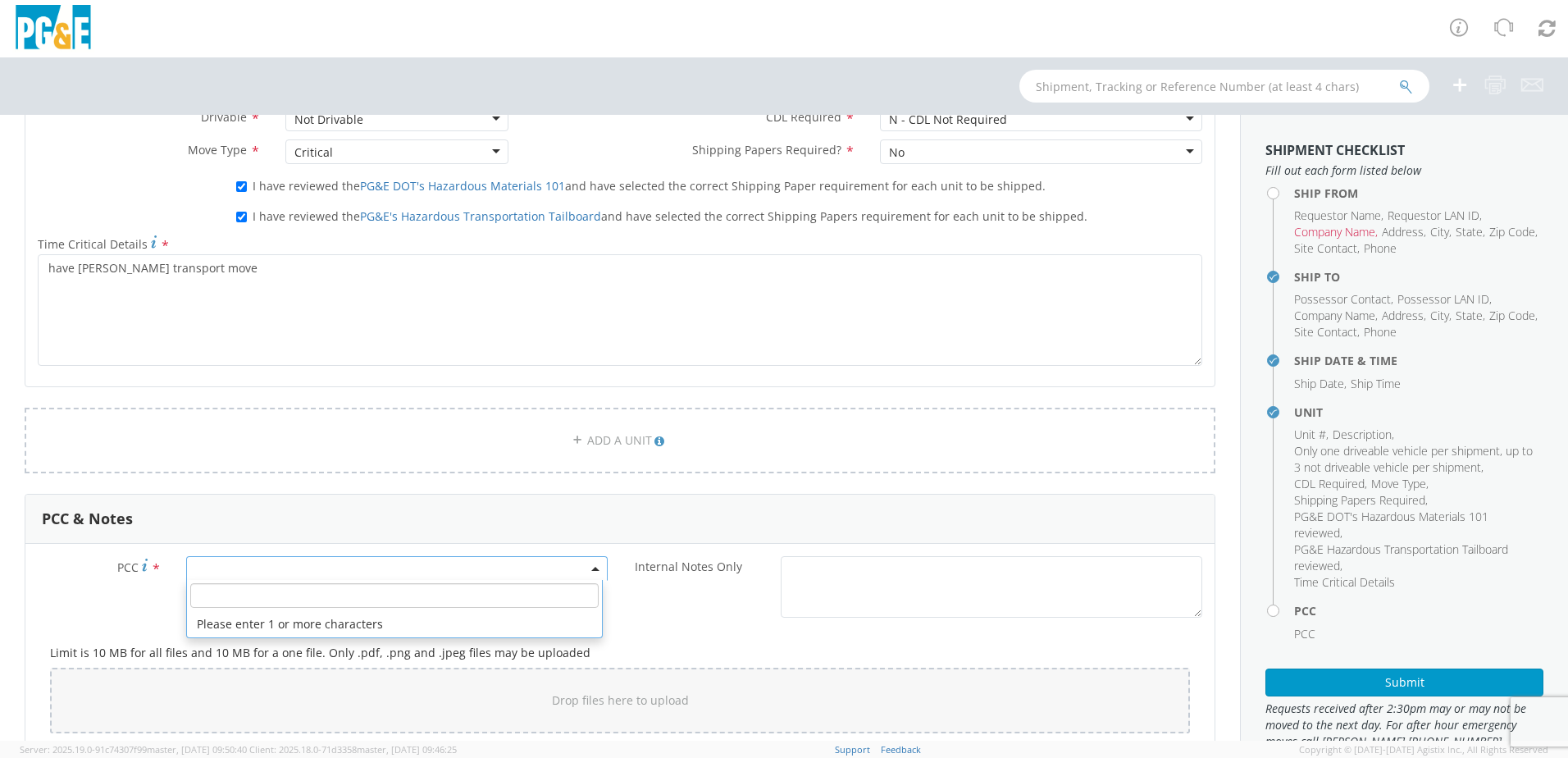
click at [376, 572] on span at bounding box center [397, 568] width 422 height 24
click at [376, 592] on input "number" at bounding box center [394, 595] width 408 height 24
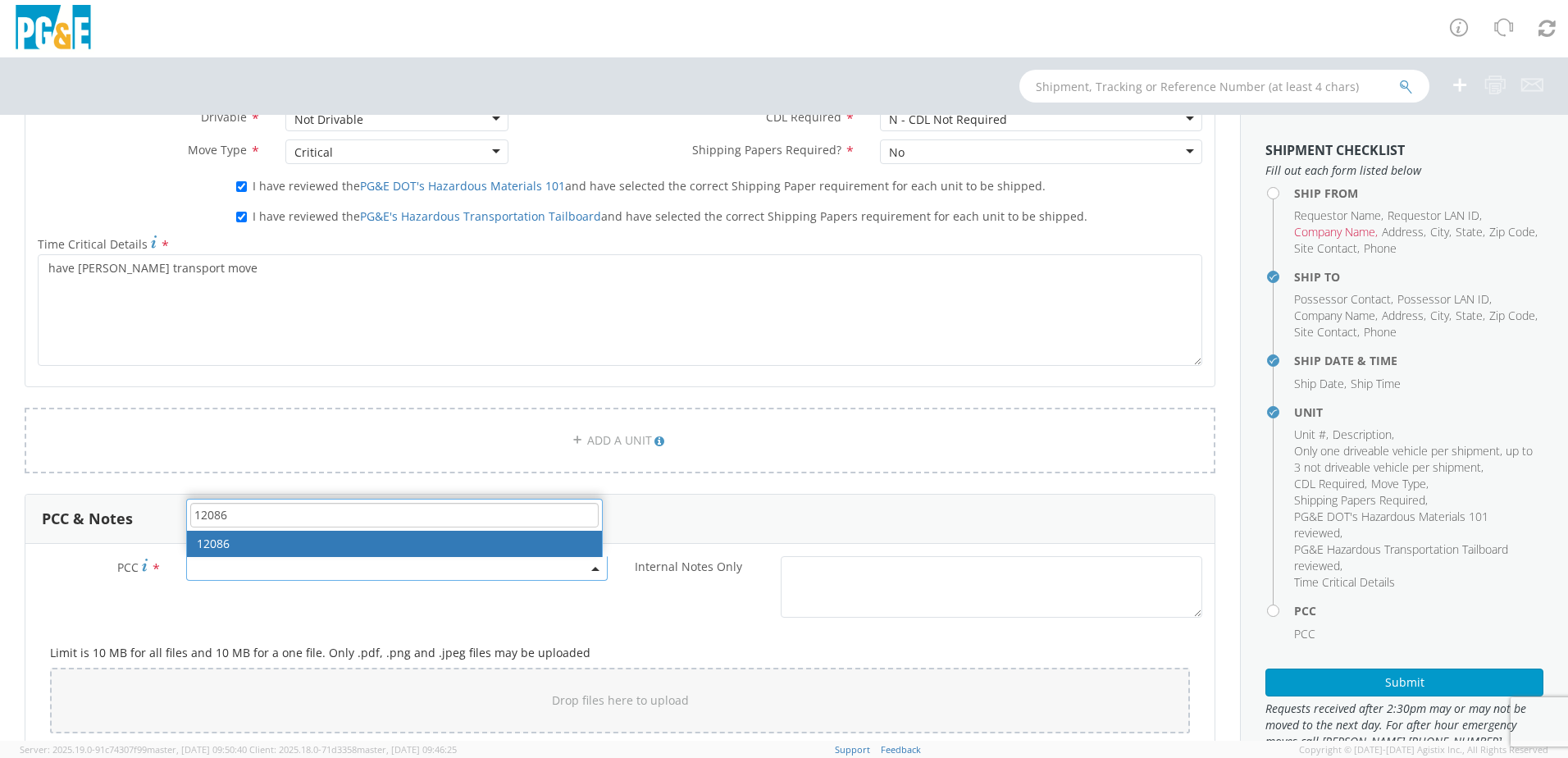
type input "12086"
select select "12086"
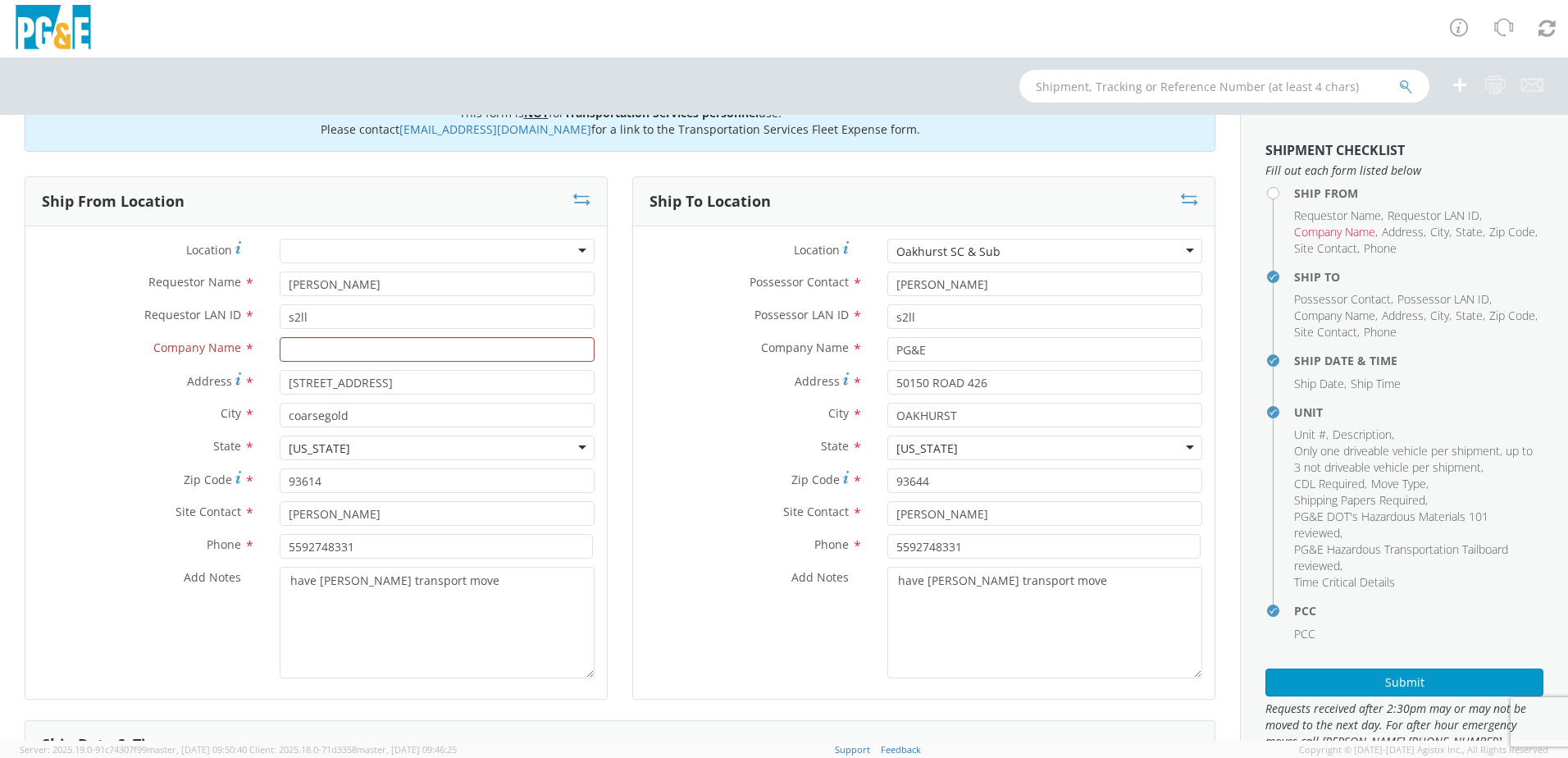
scroll to position [0, 0]
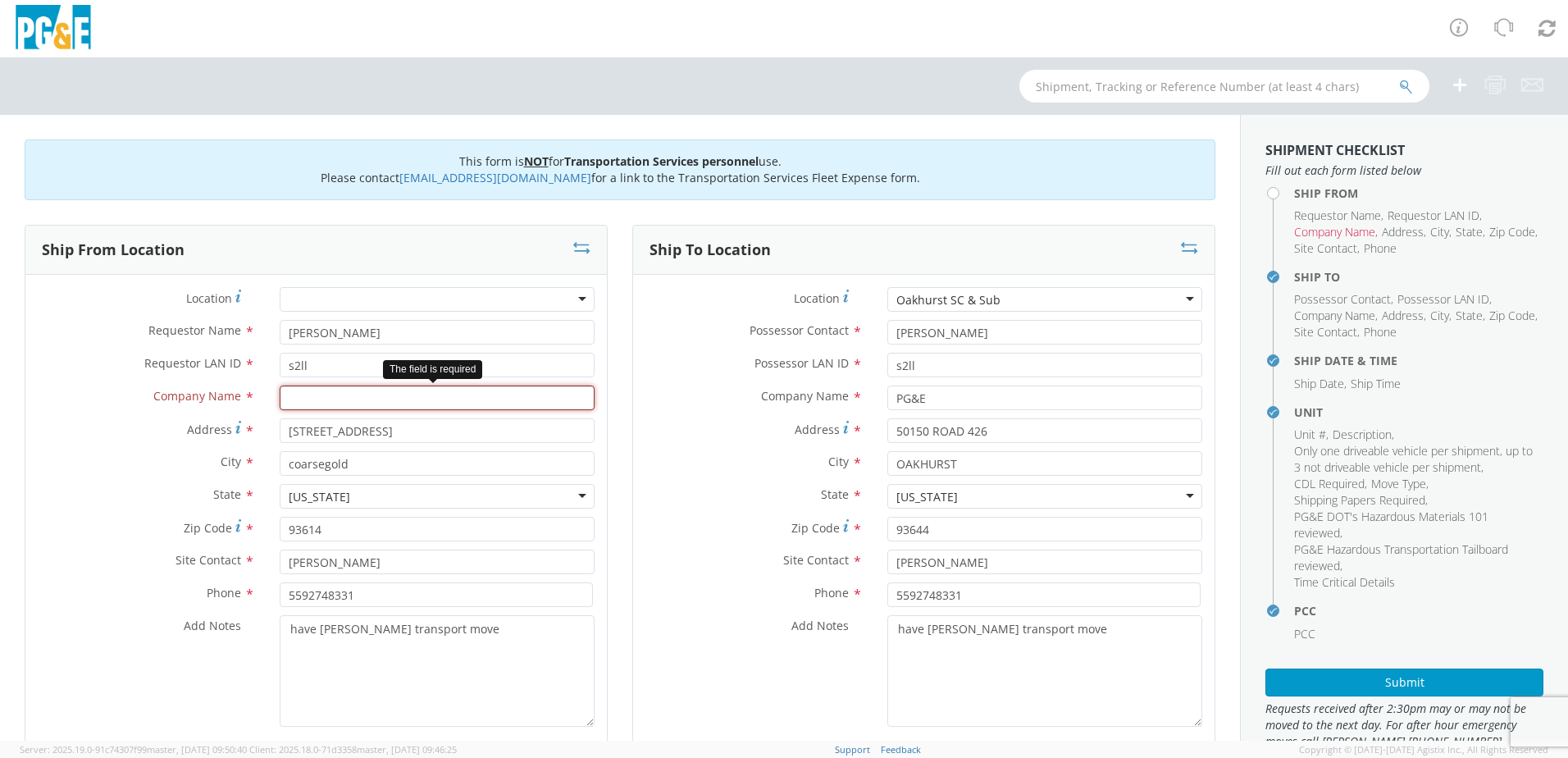
click at [314, 402] on input "text" at bounding box center [437, 397] width 315 height 24
click at [492, 408] on input "text" at bounding box center [437, 397] width 315 height 24
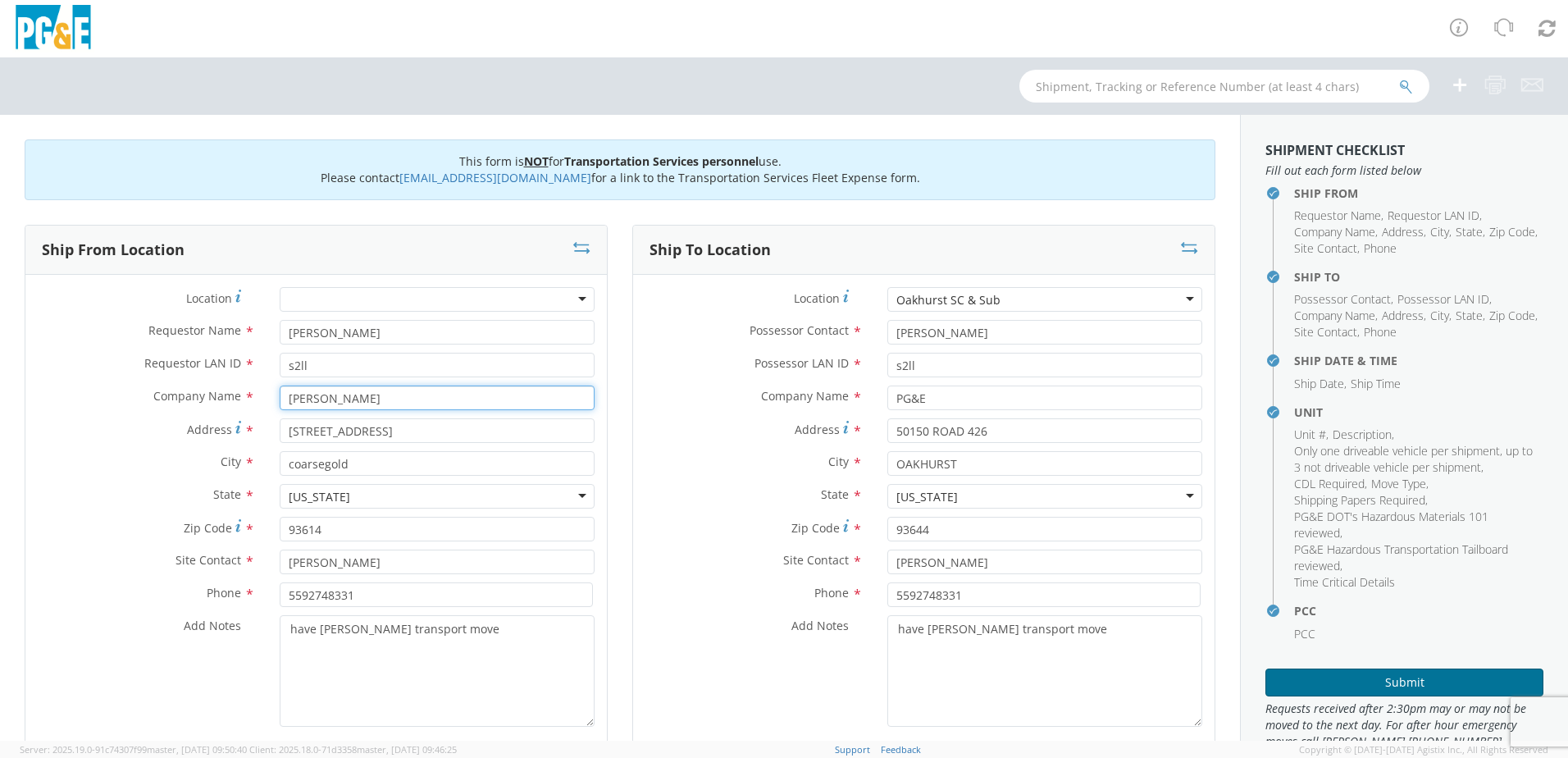
type input "[PERSON_NAME]"
click at [1402, 677] on button "Submit" at bounding box center [1404, 682] width 278 height 28
